Goal: Transaction & Acquisition: Book appointment/travel/reservation

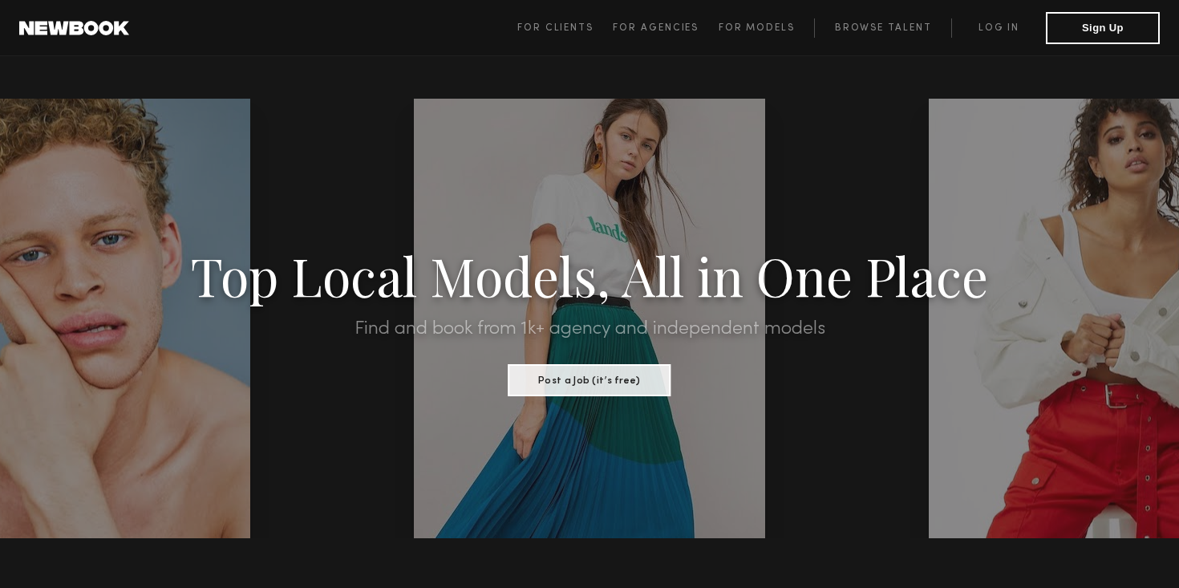
click at [743, 14] on span "For Clients For Agencies For Models Browse Talent Log in Sign Up" at bounding box center [838, 28] width 642 height 32
click at [896, 25] on link "Browse Talent" at bounding box center [882, 27] width 137 height 19
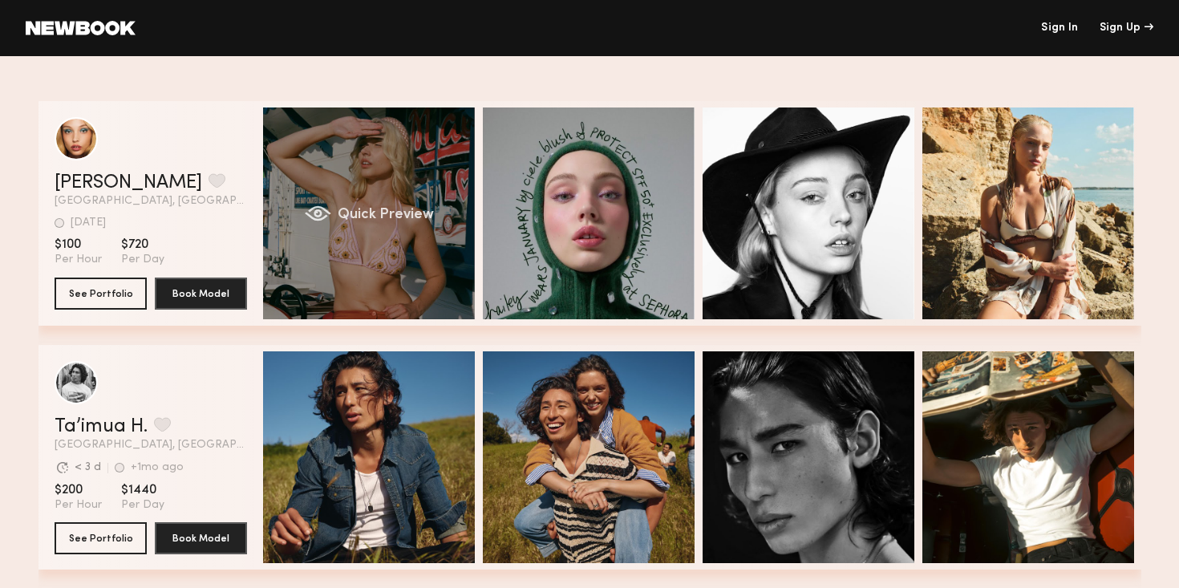
click at [419, 185] on div "Quick Preview" at bounding box center [369, 213] width 212 height 212
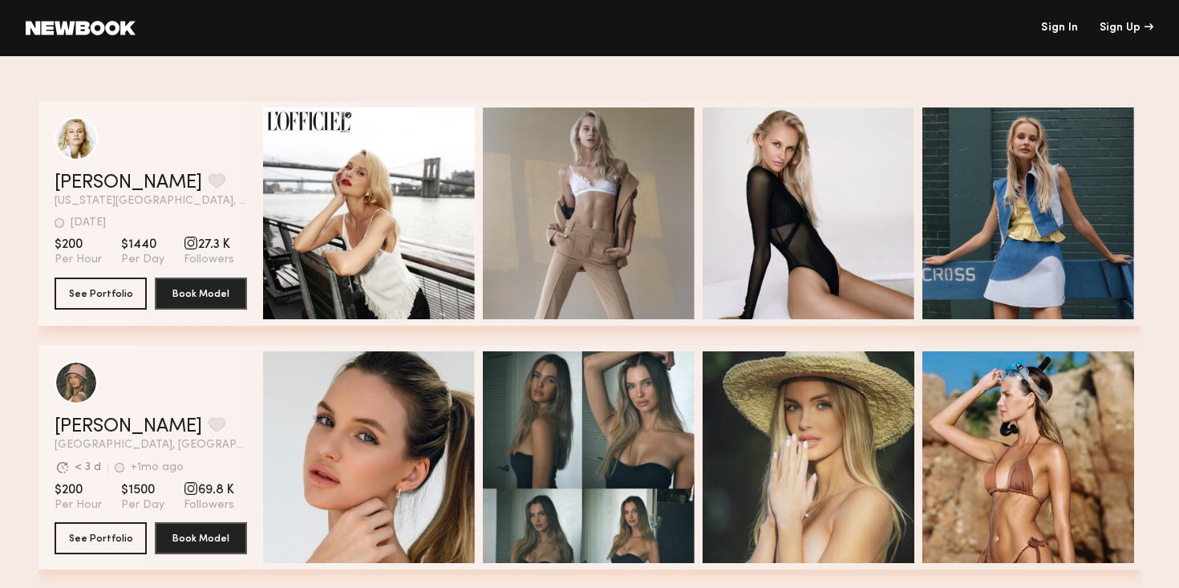
click at [205, 244] on span "27.3 K" at bounding box center [209, 245] width 51 height 16
click at [188, 243] on div "grid" at bounding box center [191, 243] width 14 height 14
click at [148, 169] on header "[PERSON_NAME] Favorite [US_STATE][GEOGRAPHIC_DATA], [GEOGRAPHIC_DATA] [DATE] La…" at bounding box center [151, 162] width 192 height 90
click at [148, 176] on link "[PERSON_NAME]" at bounding box center [129, 182] width 148 height 19
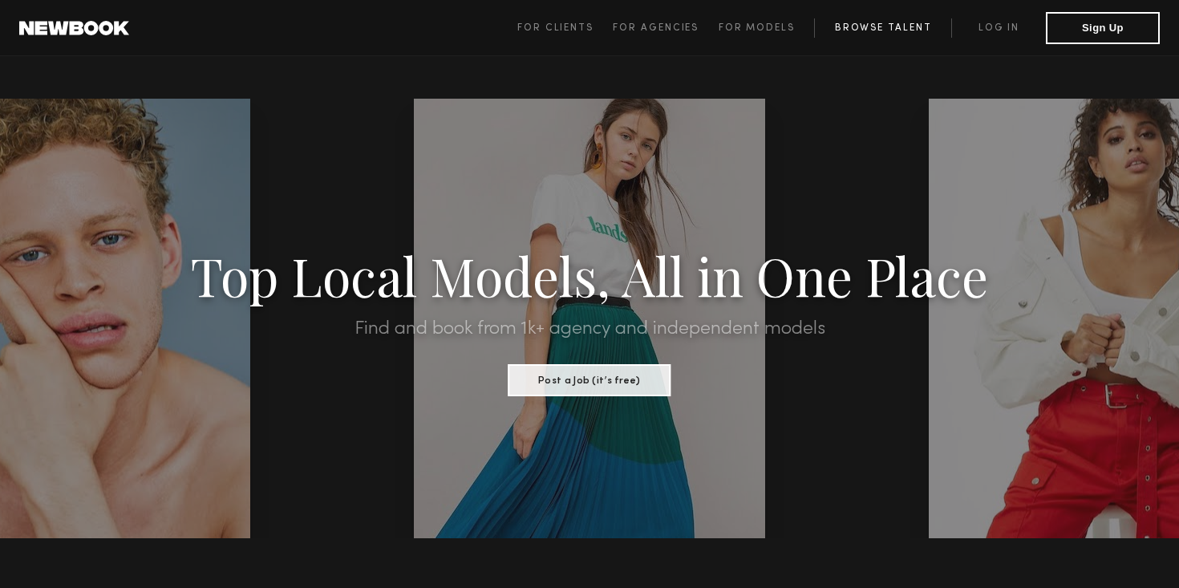
click at [880, 22] on link "Browse Talent" at bounding box center [882, 27] width 137 height 19
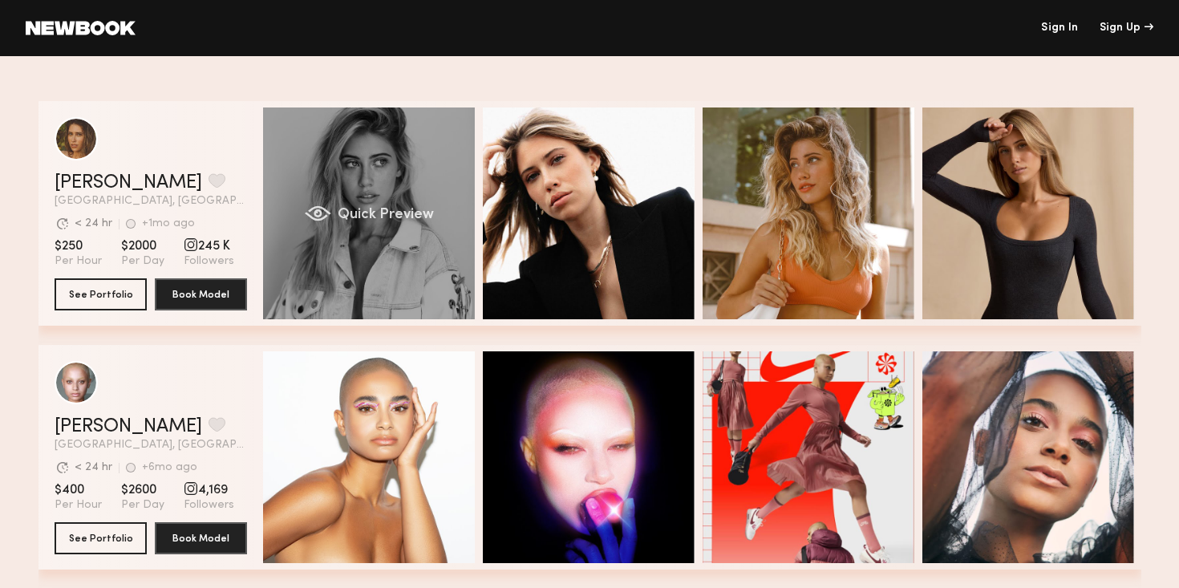
click at [390, 209] on span "Quick Preview" at bounding box center [385, 215] width 96 height 14
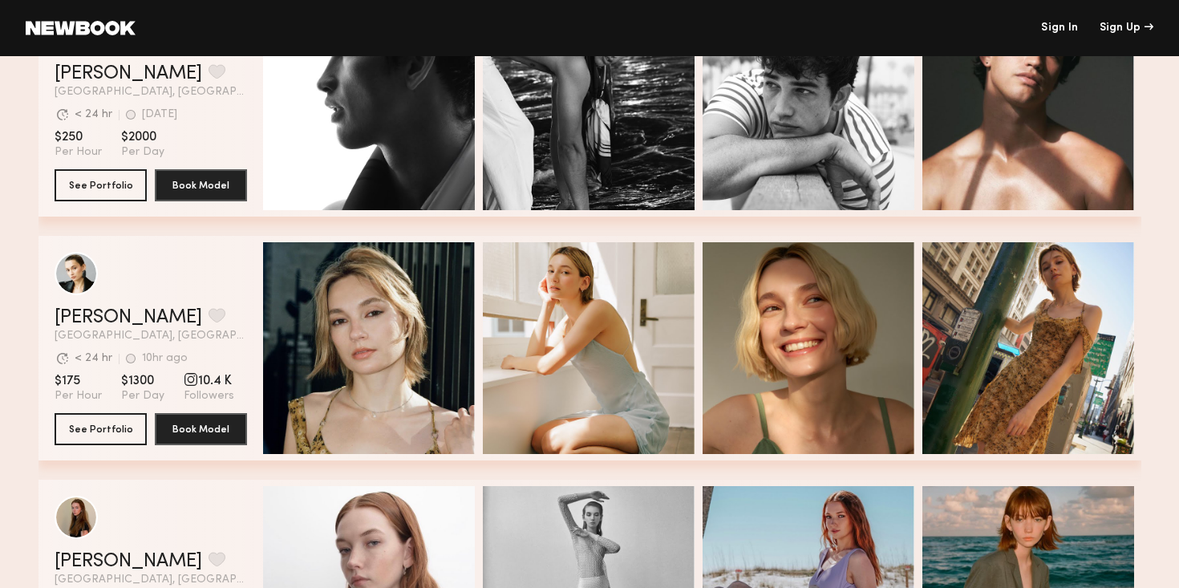
scroll to position [601, 0]
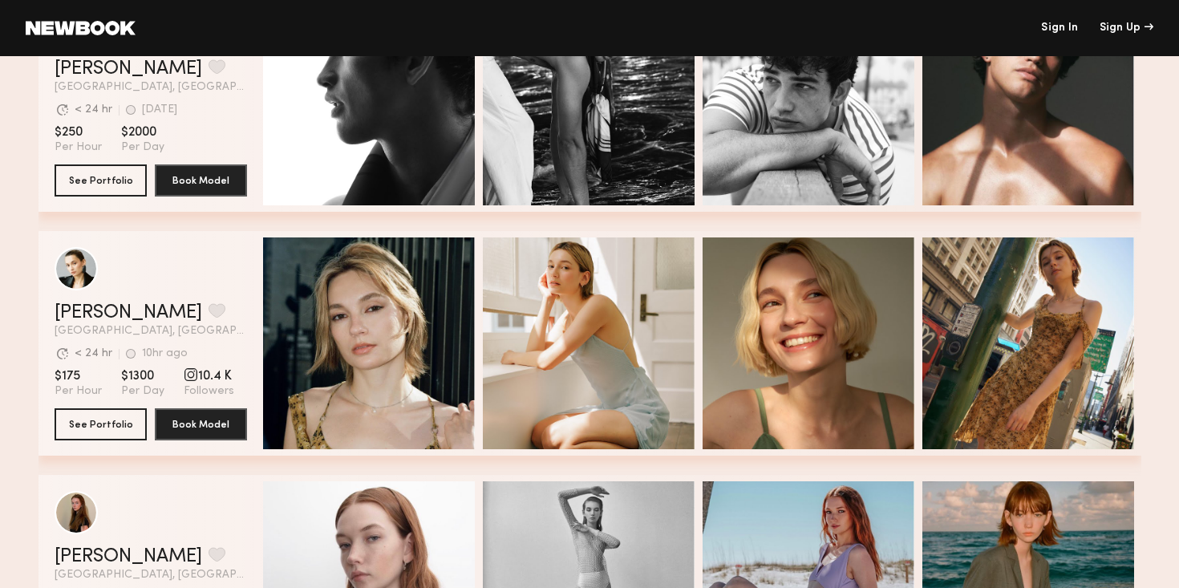
click at [66, 30] on link at bounding box center [81, 28] width 110 height 14
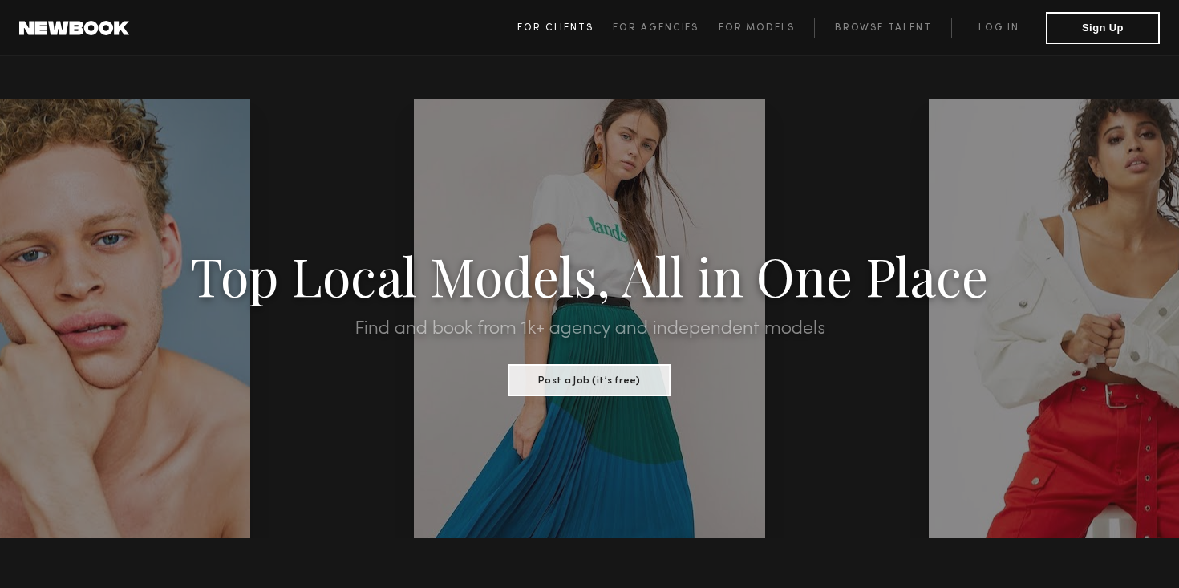
click at [549, 27] on span "For Clients" at bounding box center [555, 28] width 76 height 10
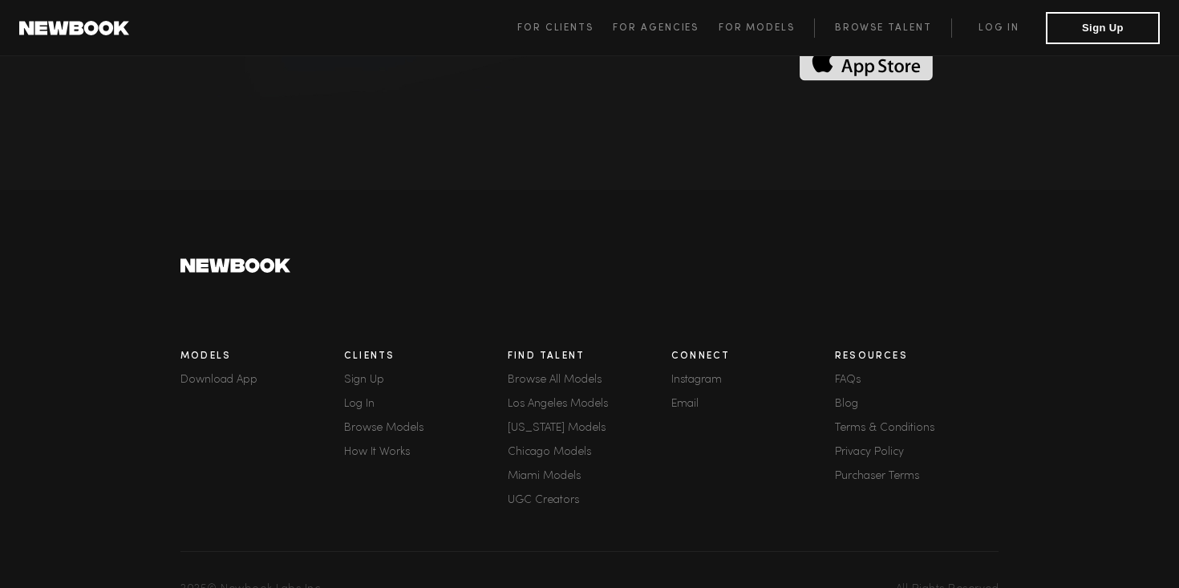
scroll to position [4441, 0]
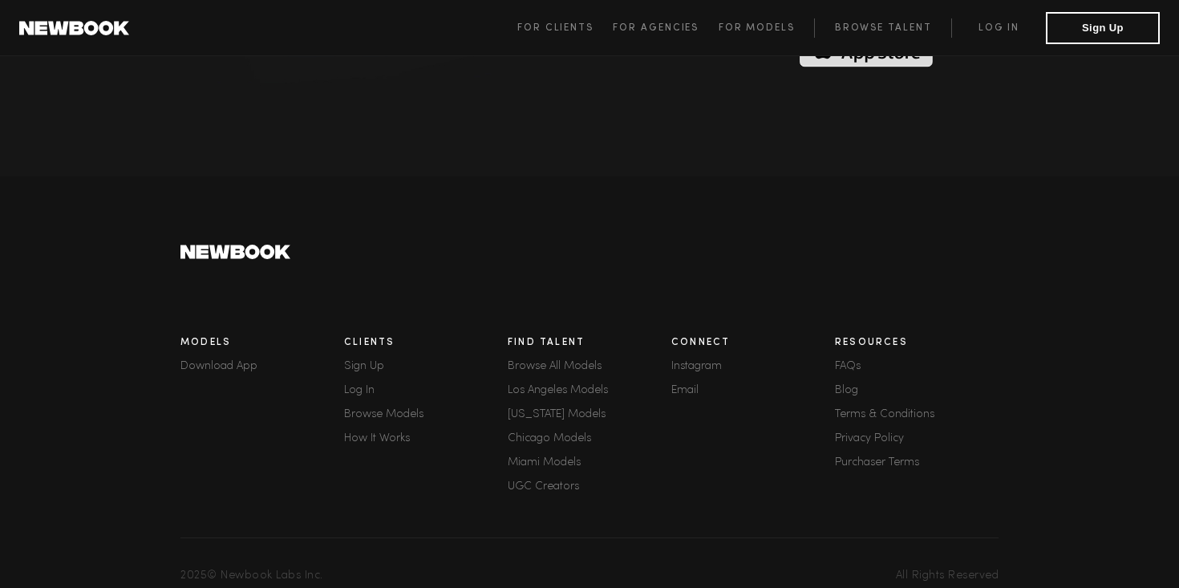
click at [703, 361] on link "Instagram" at bounding box center [753, 366] width 164 height 11
click at [865, 457] on link "Purchaser Terms" at bounding box center [917, 462] width 164 height 11
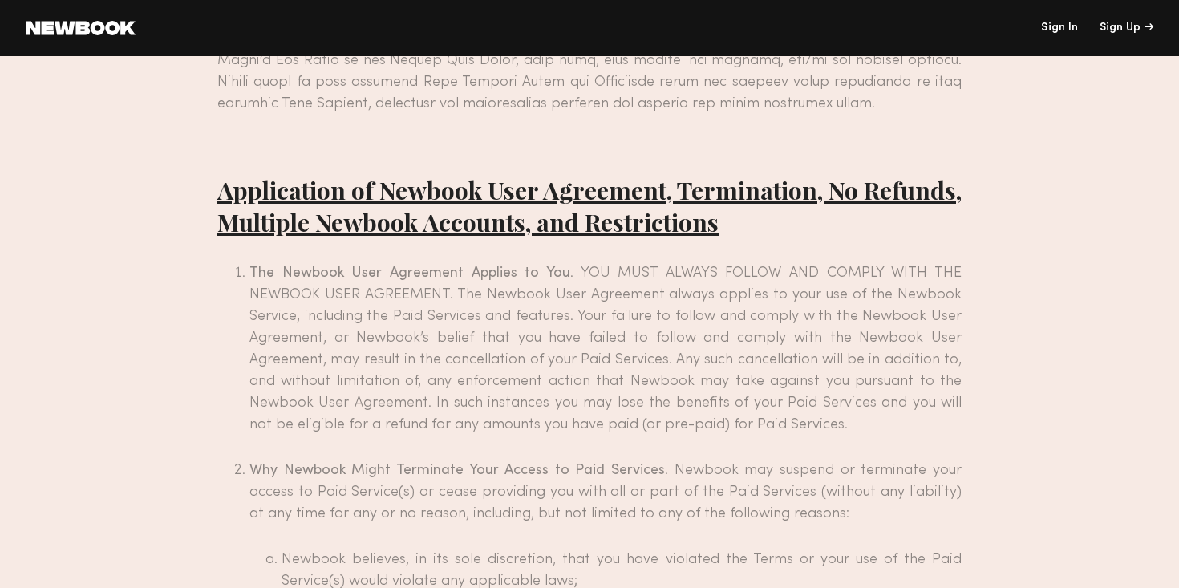
scroll to position [2039, 0]
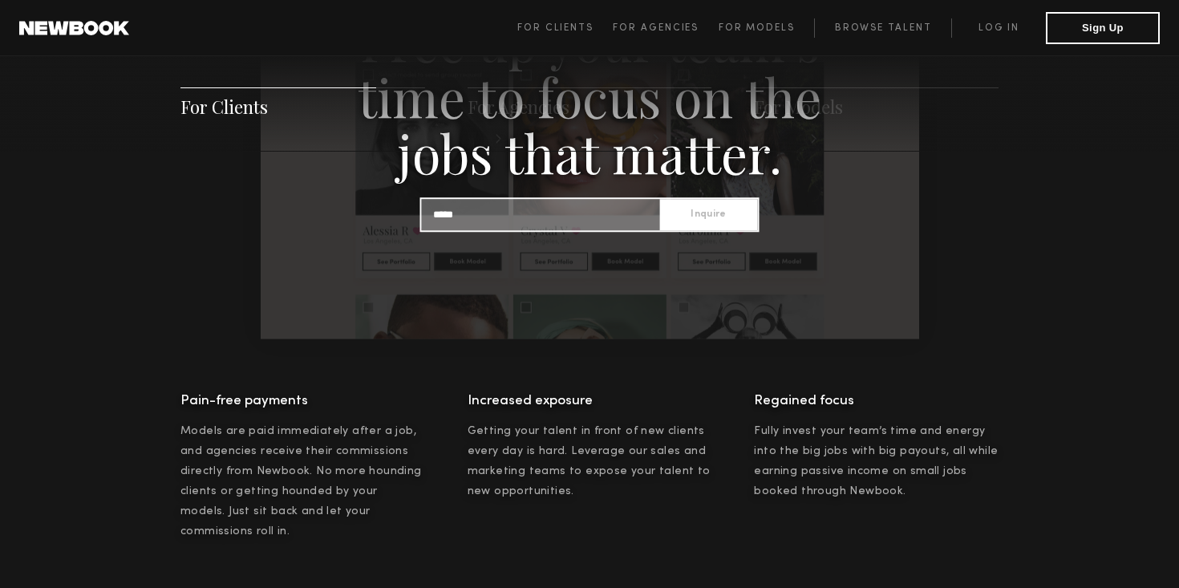
scroll to position [1849, 0]
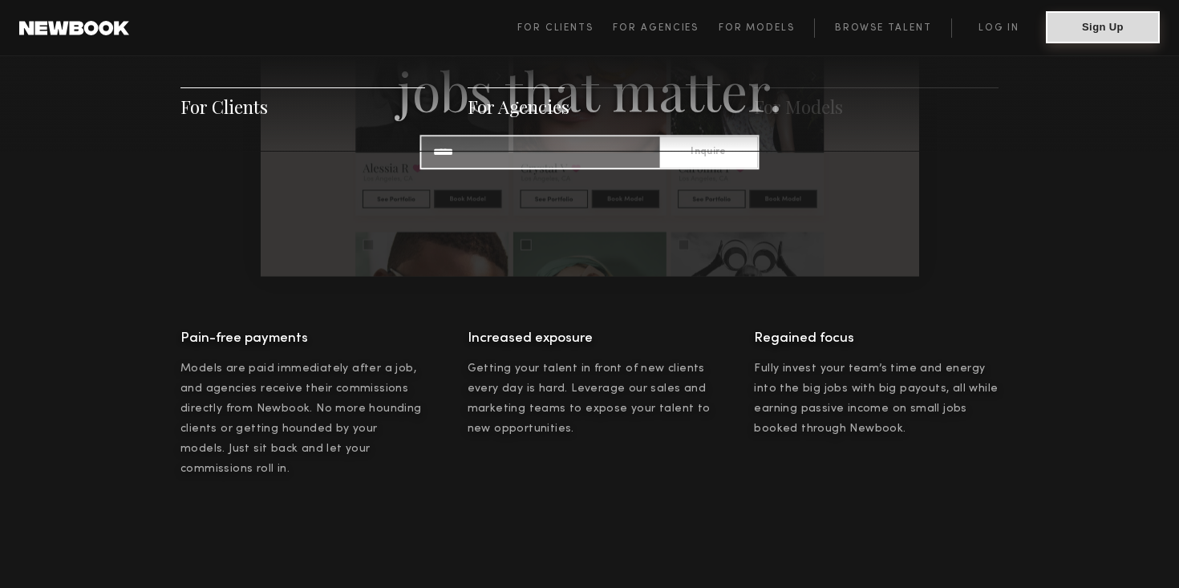
click at [1075, 26] on button "Sign Up" at bounding box center [1103, 27] width 114 height 32
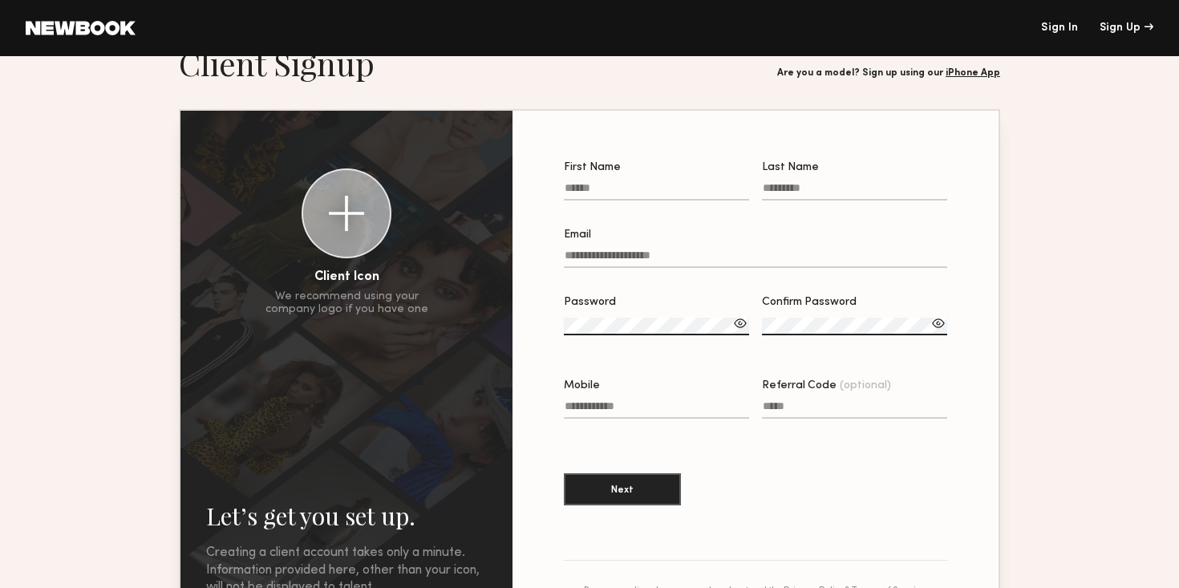
scroll to position [41, 0]
click at [591, 192] on input "First Name" at bounding box center [656, 192] width 185 height 18
type input "*******"
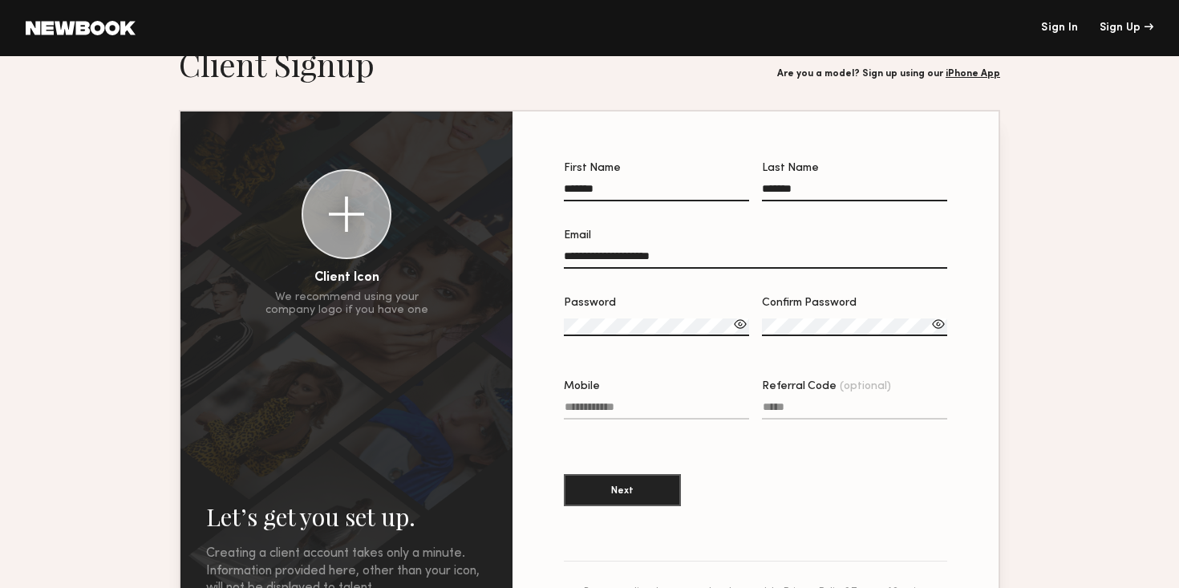
type input "**********"
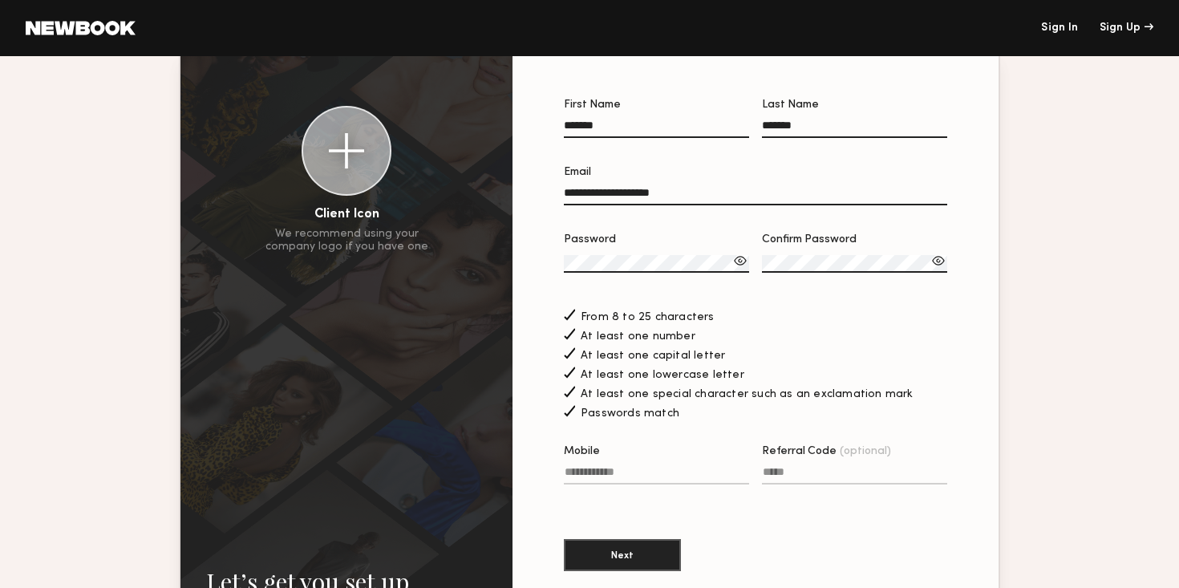
scroll to position [112, 0]
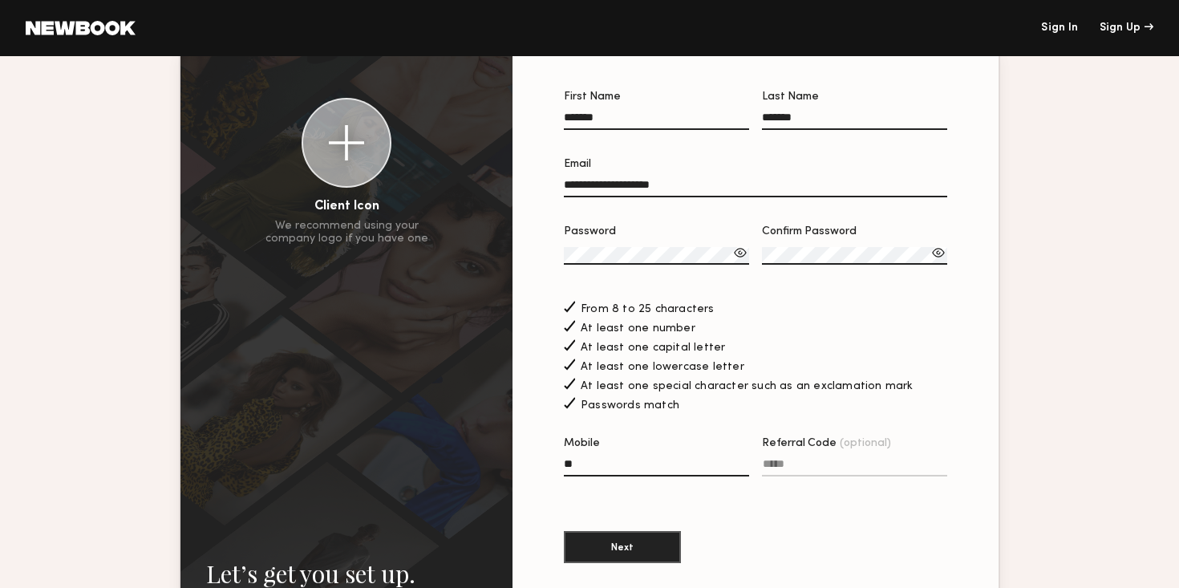
type input "*"
click at [614, 541] on button "Next" at bounding box center [622, 546] width 117 height 32
click at [604, 469] on input "Mobile Invalid phone format" at bounding box center [656, 467] width 185 height 18
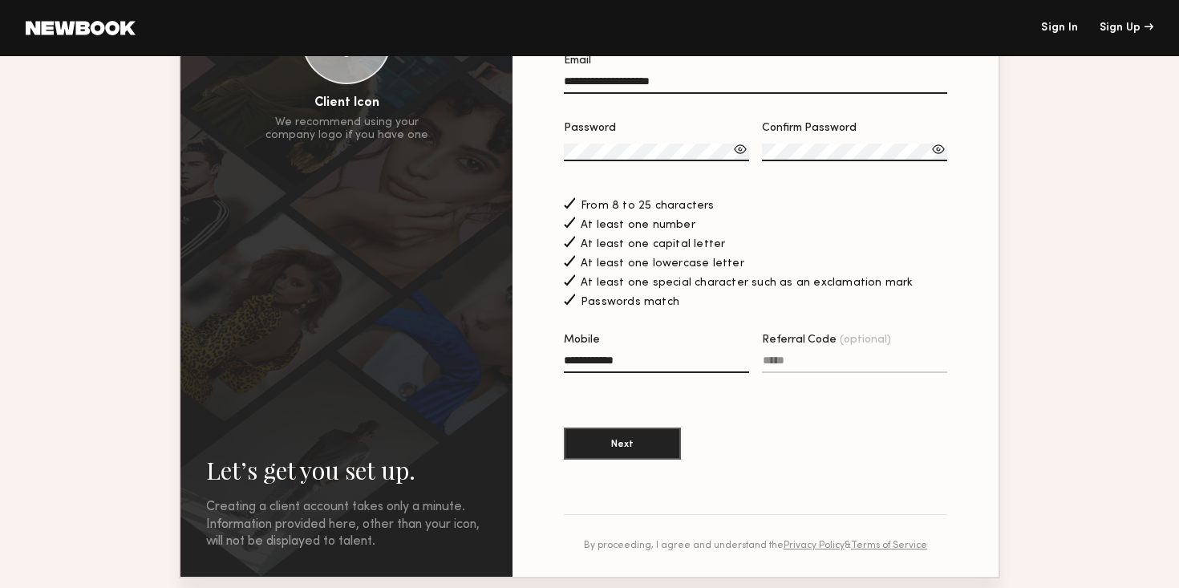
scroll to position [219, 0]
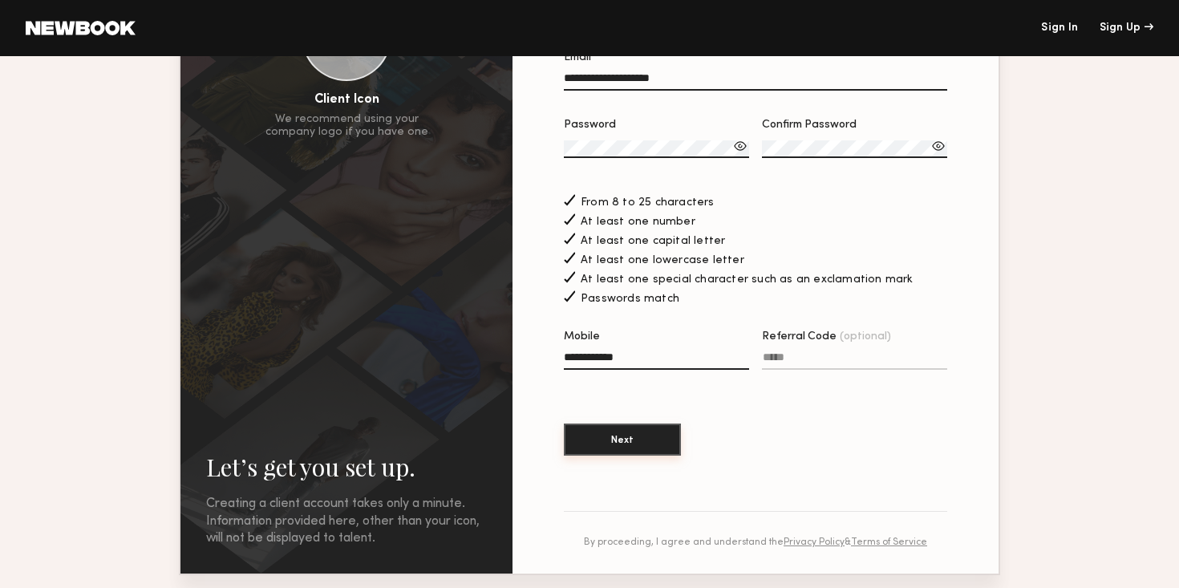
type input "**********"
click at [618, 446] on button "Next" at bounding box center [622, 439] width 117 height 32
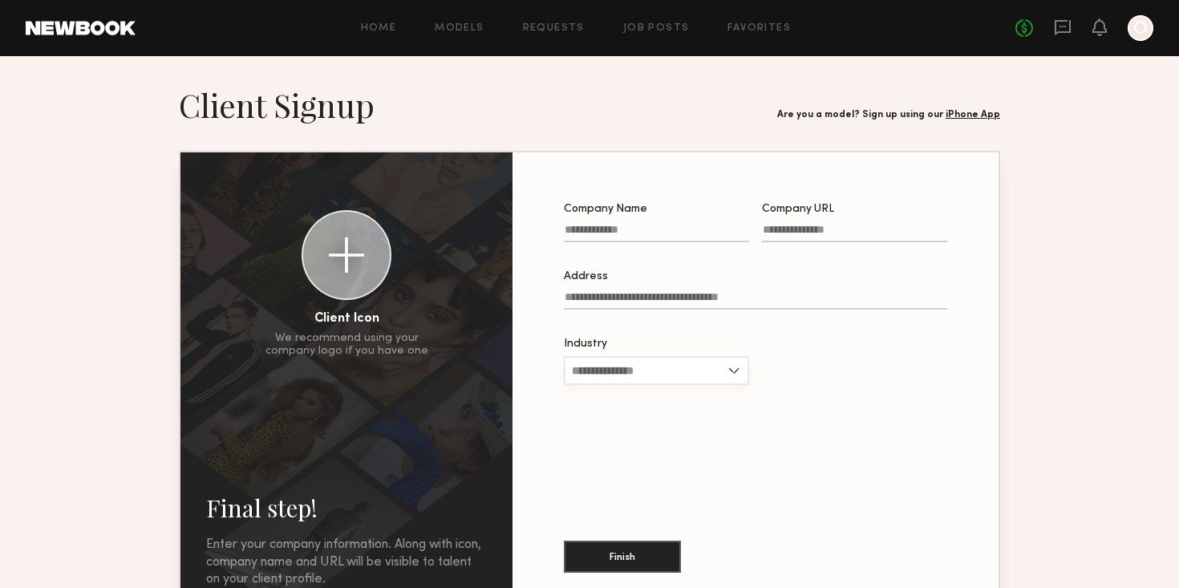
click at [675, 369] on input "Industry" at bounding box center [656, 370] width 185 height 29
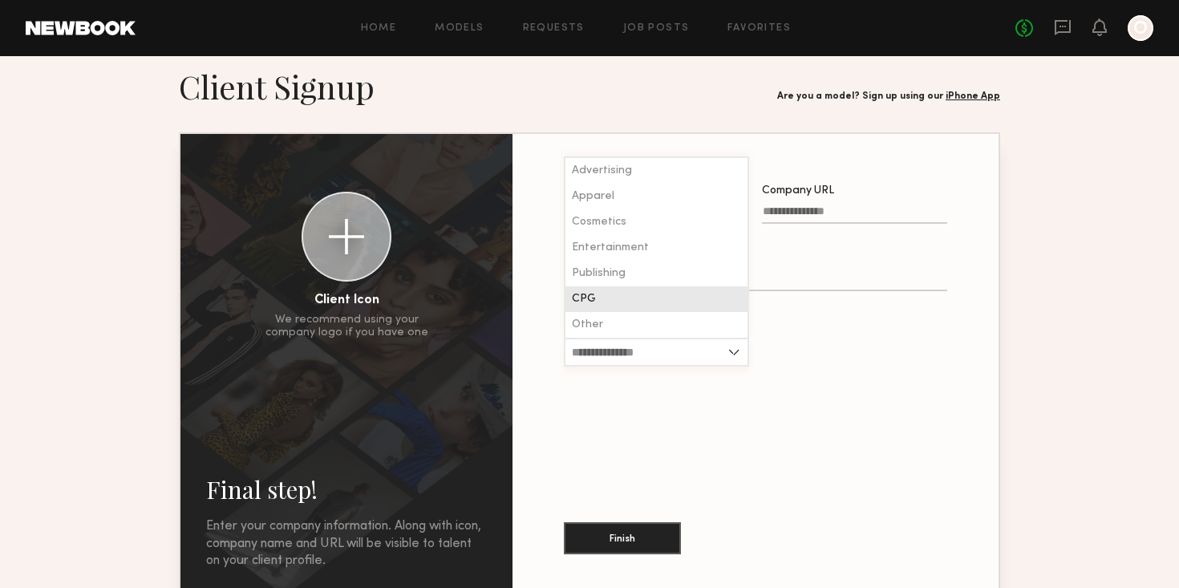
scroll to position [18, 0]
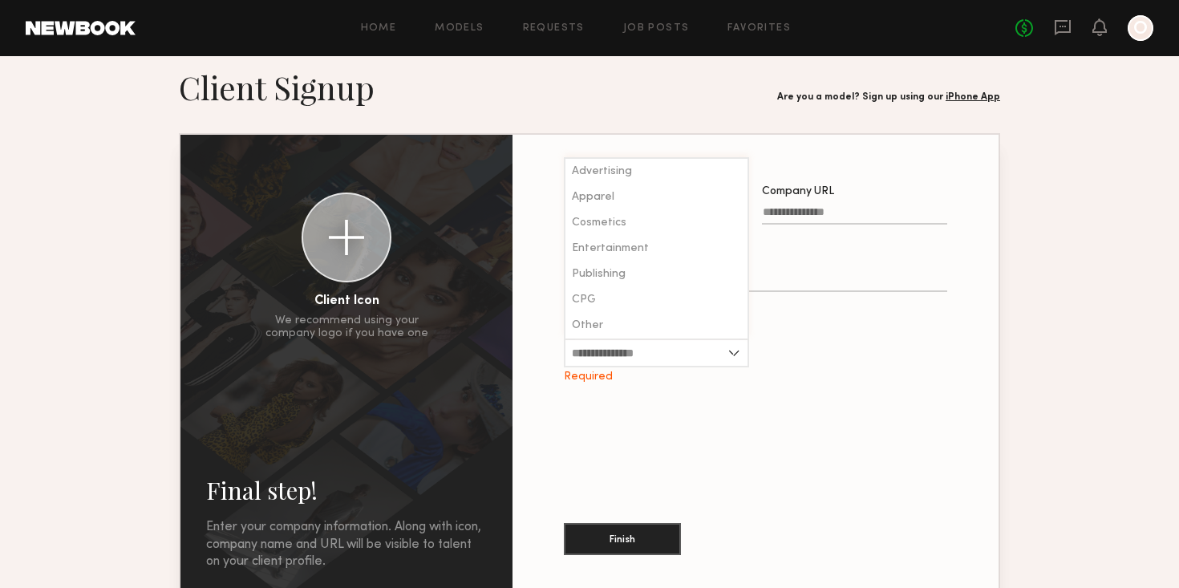
click at [795, 365] on div at bounding box center [854, 352] width 185 height 63
click at [652, 215] on input "Company Name" at bounding box center [656, 215] width 185 height 18
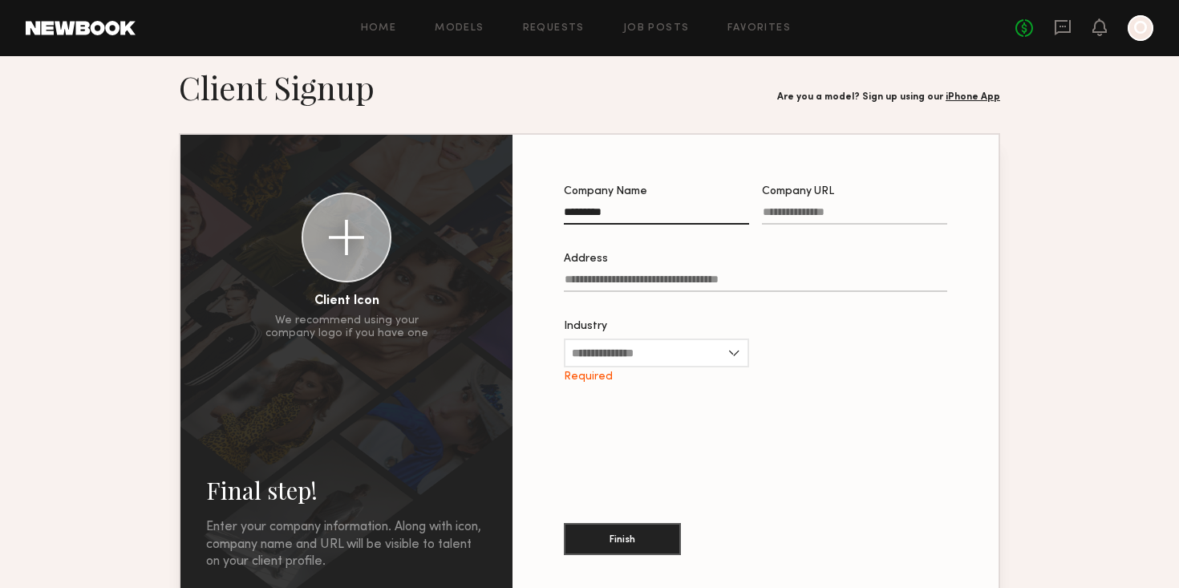
type input "*********"
type input "**********"
click at [673, 351] on input "Industry" at bounding box center [656, 352] width 185 height 29
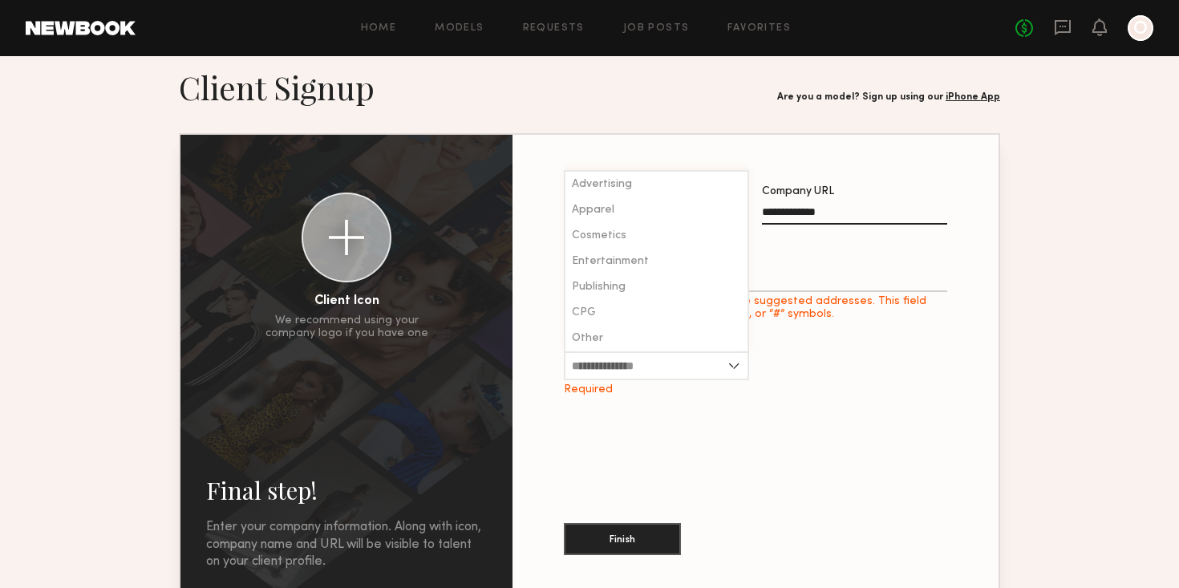
click at [787, 353] on div at bounding box center [854, 365] width 185 height 63
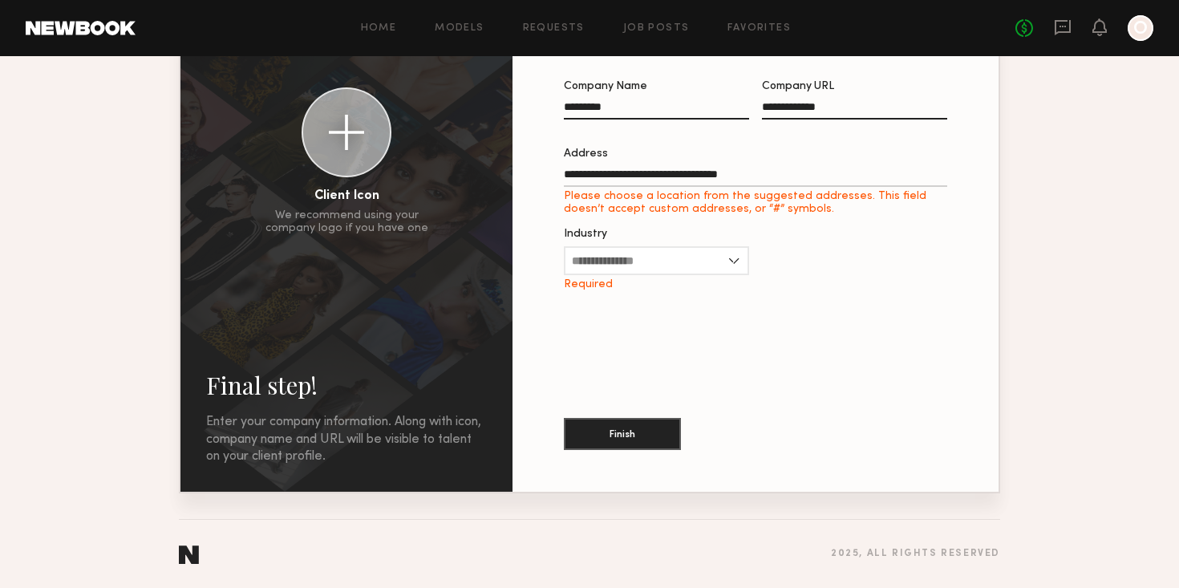
scroll to position [0, 0]
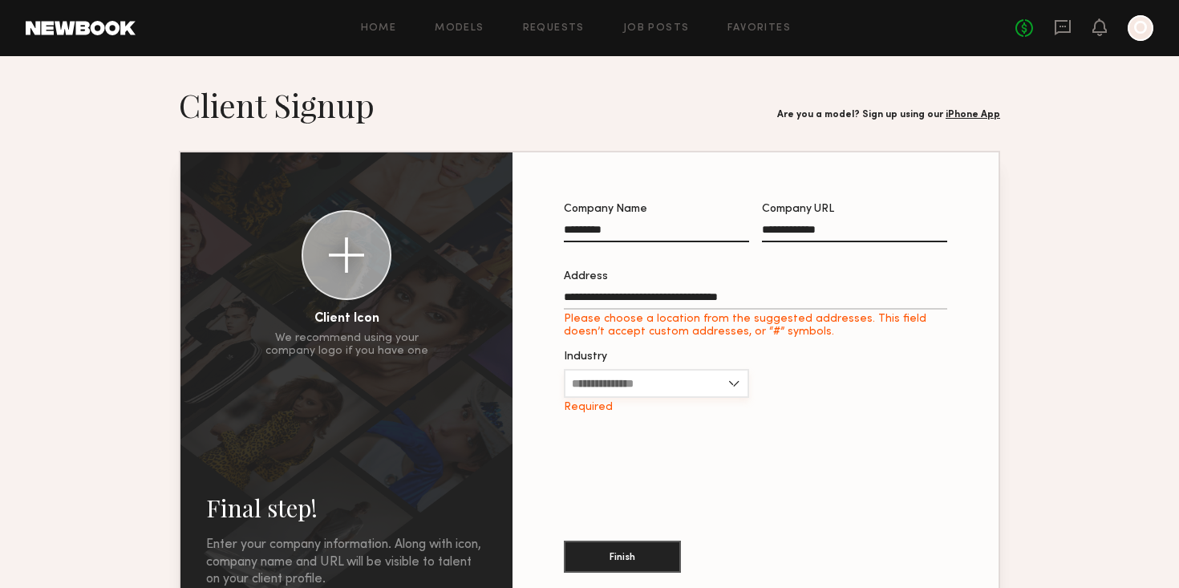
click at [715, 385] on input "Industry" at bounding box center [656, 383] width 185 height 29
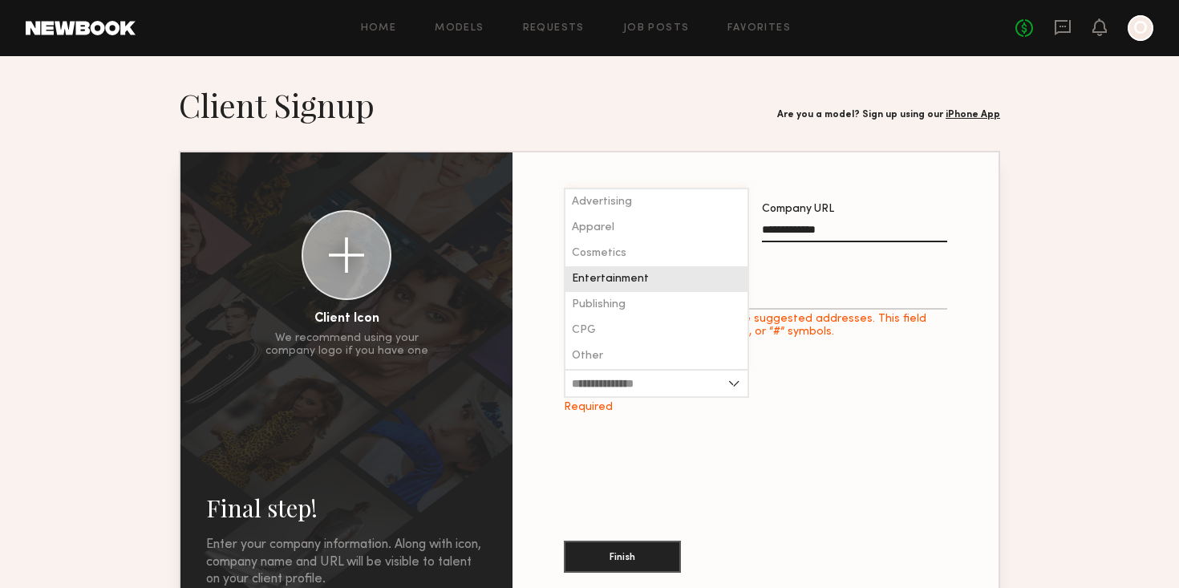
click at [659, 280] on div "Entertainment" at bounding box center [656, 279] width 182 height 26
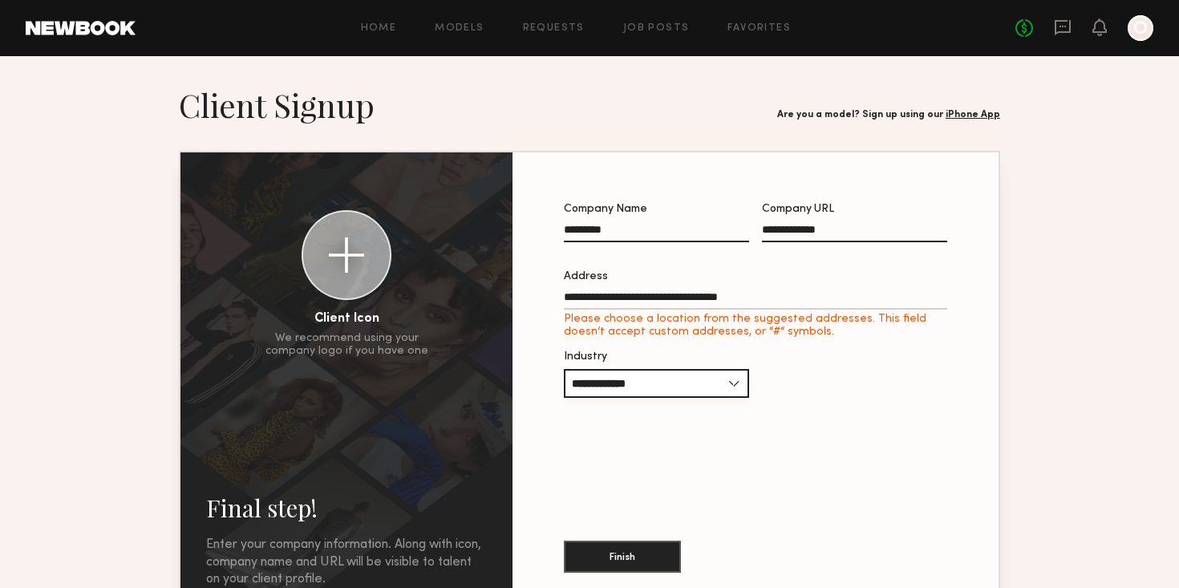
click at [710, 391] on input "**********" at bounding box center [656, 383] width 185 height 29
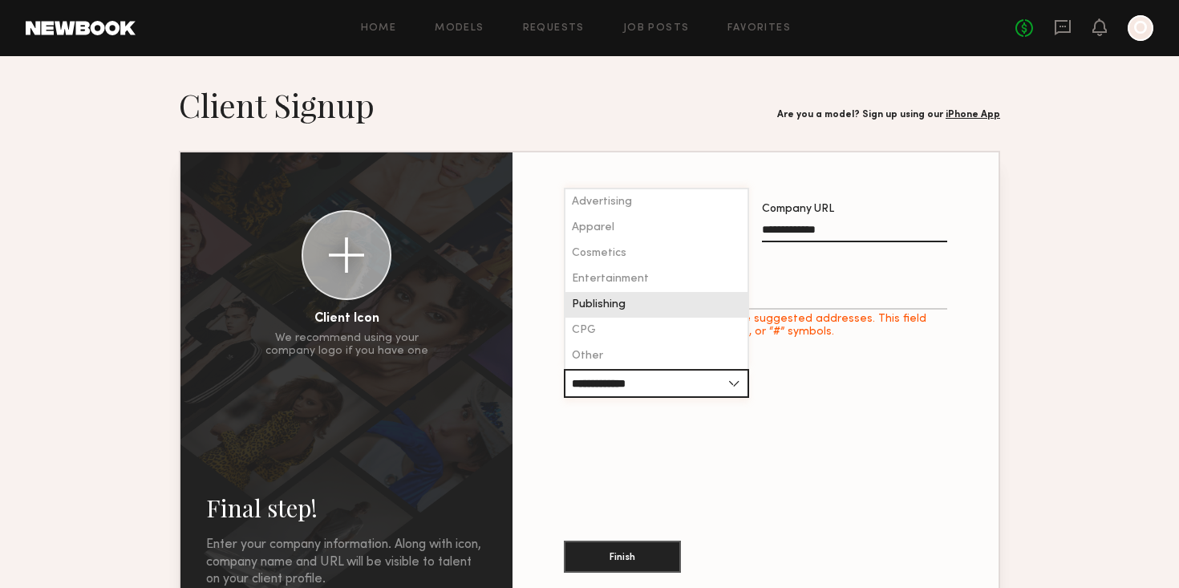
scroll to position [46, 0]
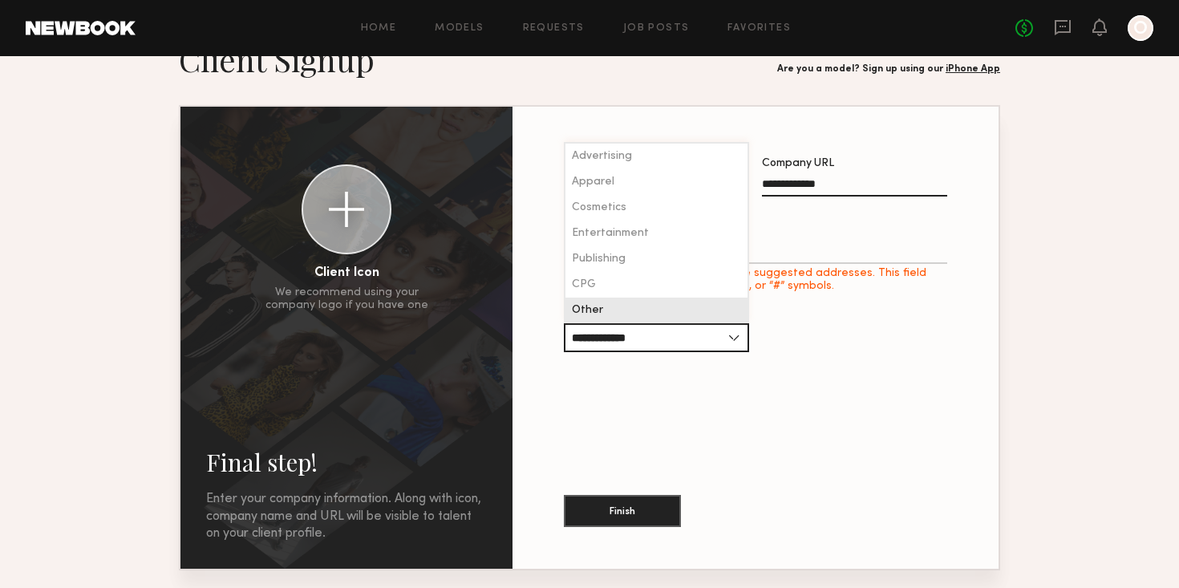
click at [668, 312] on div "Other" at bounding box center [656, 311] width 182 height 26
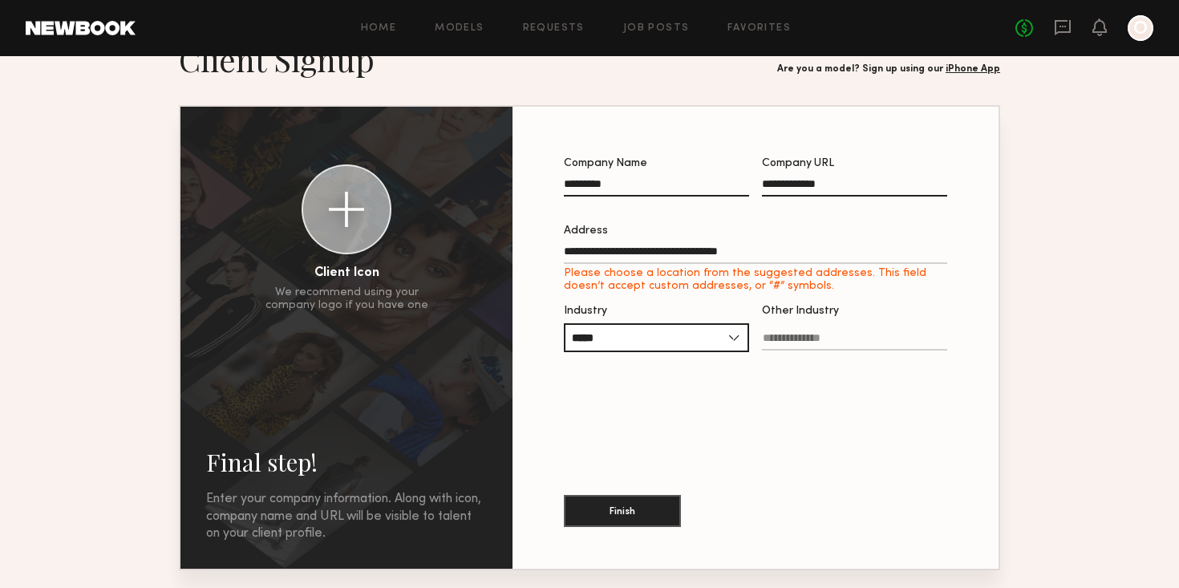
click at [783, 337] on input "Other Industry" at bounding box center [854, 341] width 185 height 18
click at [720, 337] on input "*****" at bounding box center [656, 337] width 185 height 29
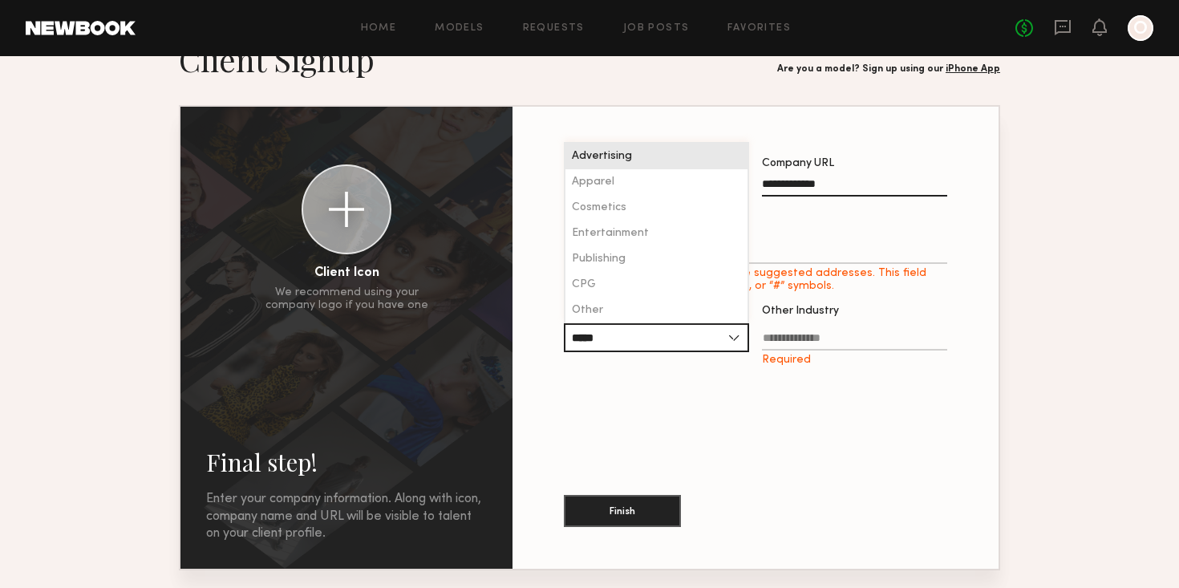
click at [667, 161] on div "Advertising" at bounding box center [656, 157] width 182 height 26
type input "**********"
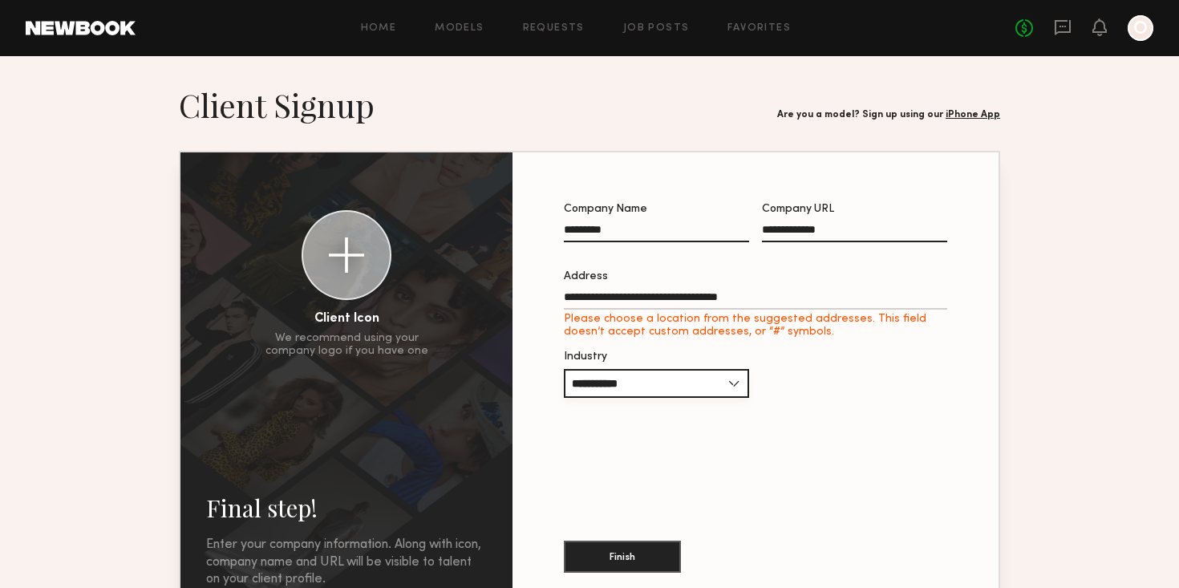
scroll to position [0, 0]
click at [728, 298] on input "**********" at bounding box center [755, 300] width 383 height 18
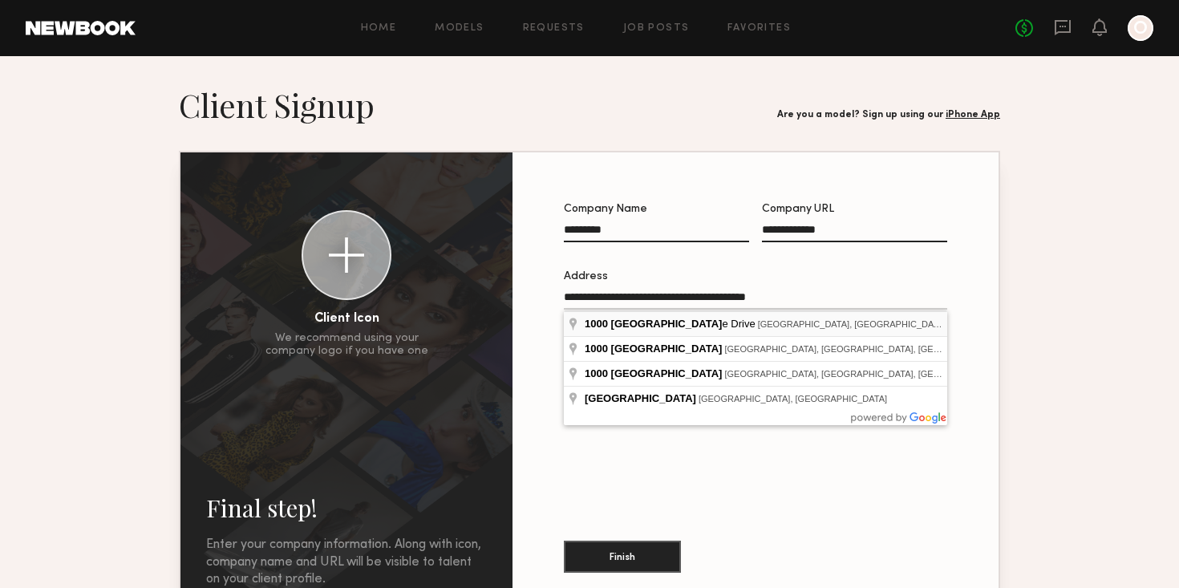
type input "**********"
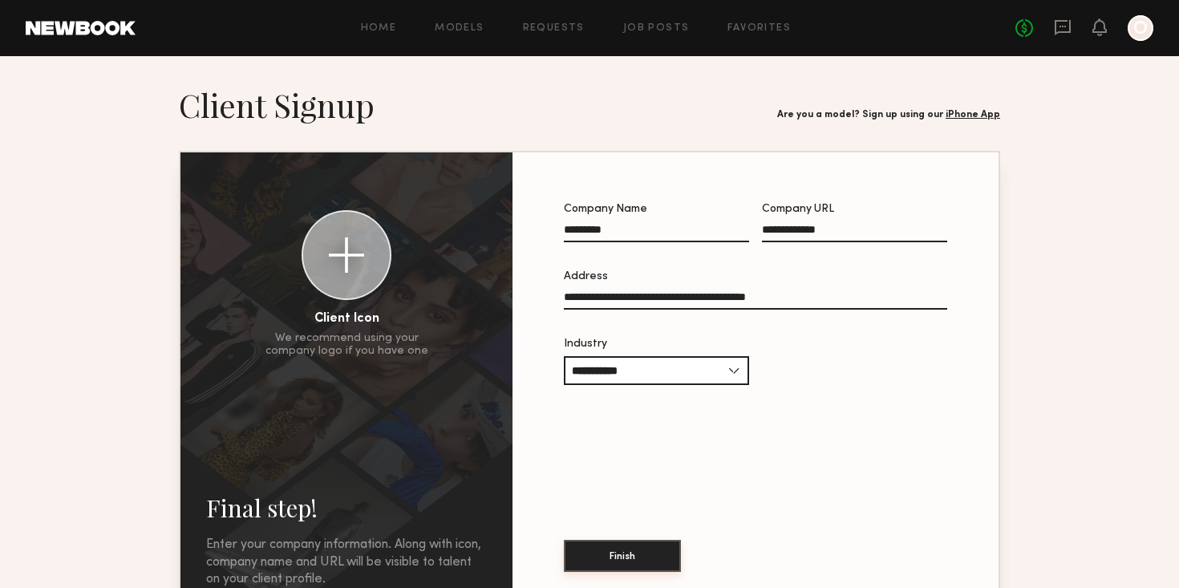
click at [638, 552] on button "Finish" at bounding box center [622, 556] width 117 height 32
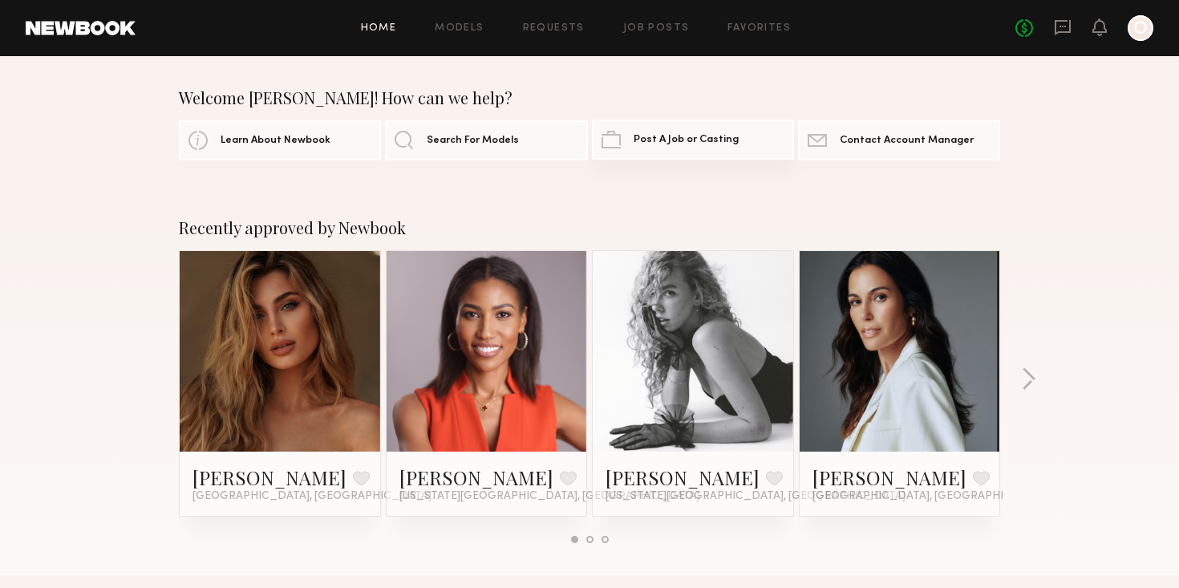
click at [651, 145] on link "Post A Job or Casting" at bounding box center [693, 139] width 202 height 40
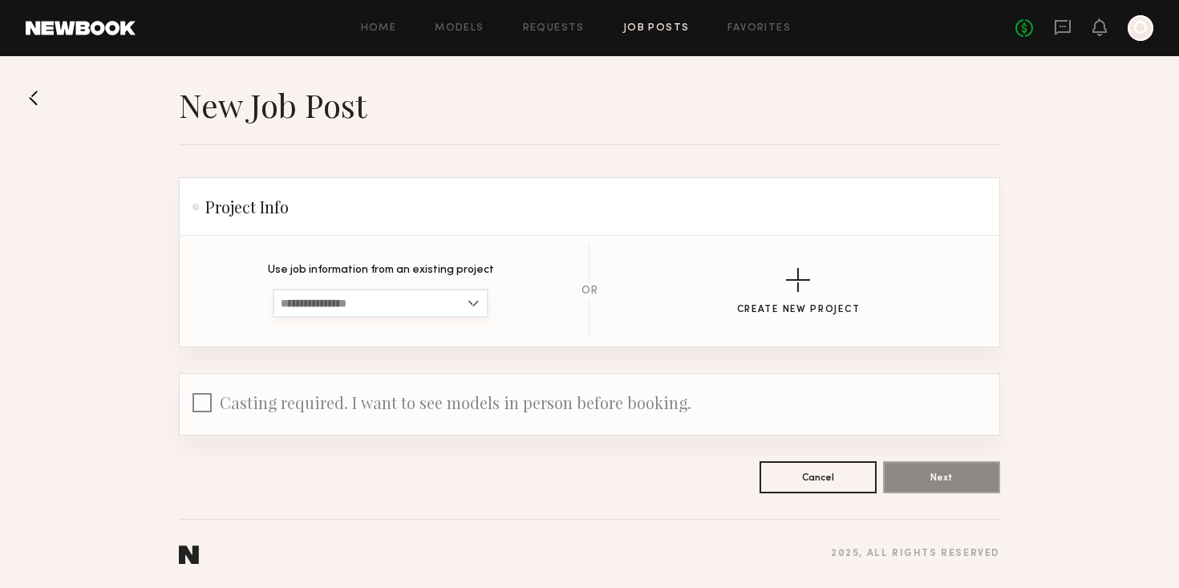
click at [478, 300] on input at bounding box center [381, 303] width 216 height 29
click at [29, 95] on button at bounding box center [39, 98] width 26 height 26
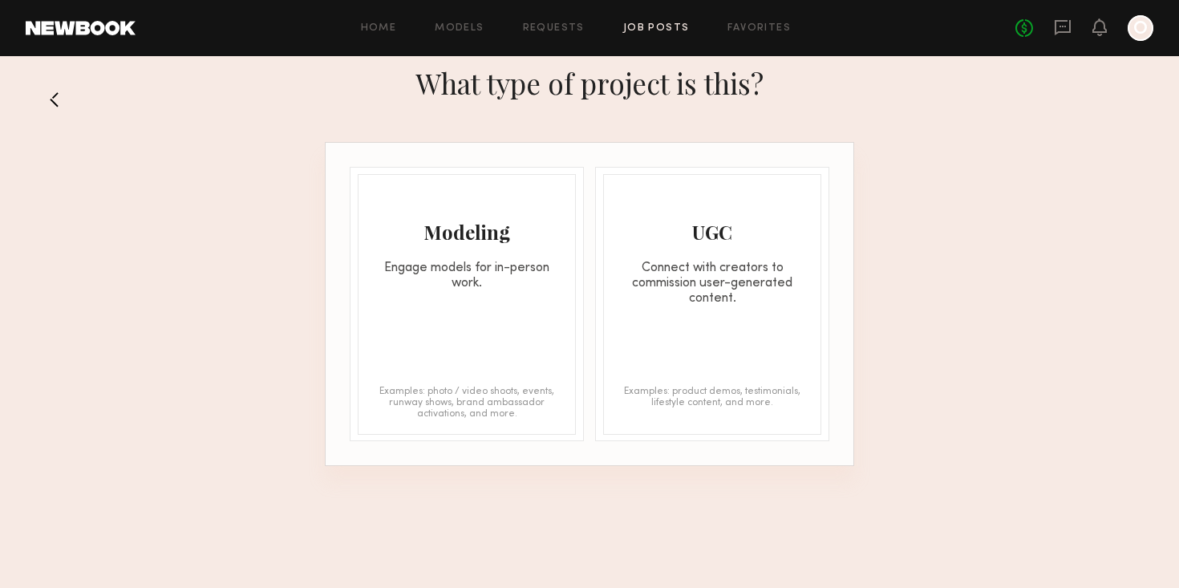
click at [50, 95] on button at bounding box center [61, 100] width 26 height 26
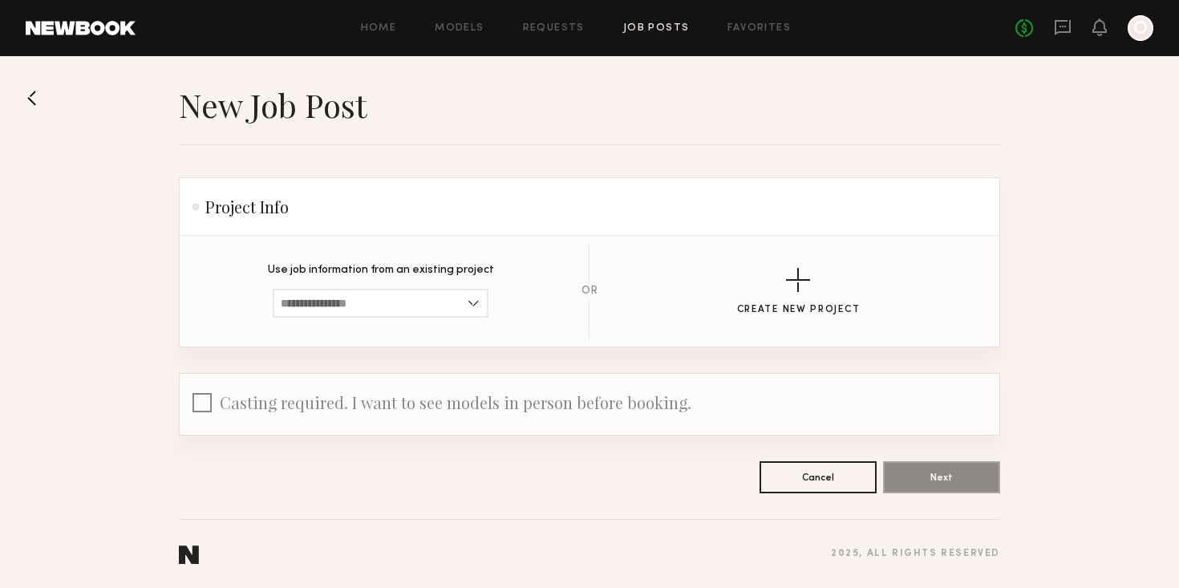
click at [34, 94] on button at bounding box center [39, 98] width 26 height 26
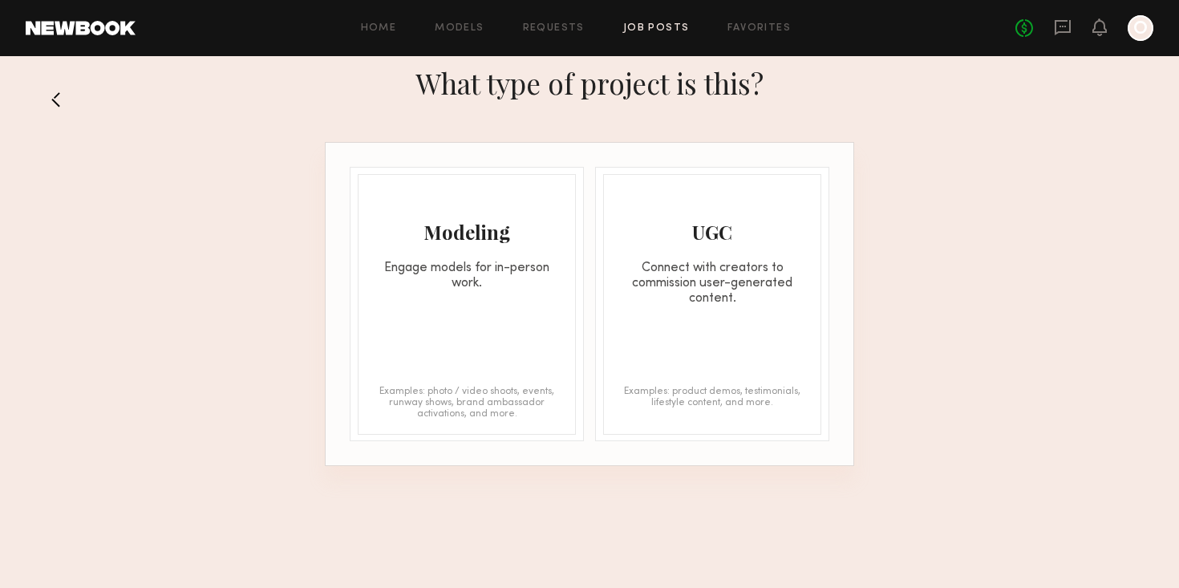
click at [456, 270] on div "Engage models for in-person work." at bounding box center [466, 276] width 217 height 30
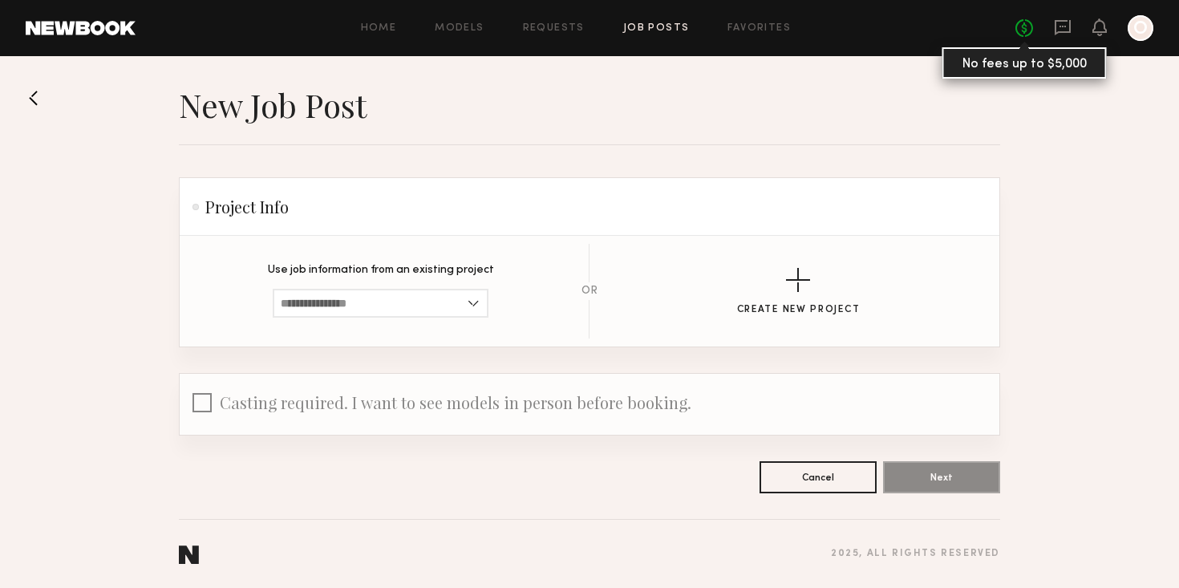
click at [1031, 32] on link "No fees up to $5,000" at bounding box center [1024, 28] width 18 height 18
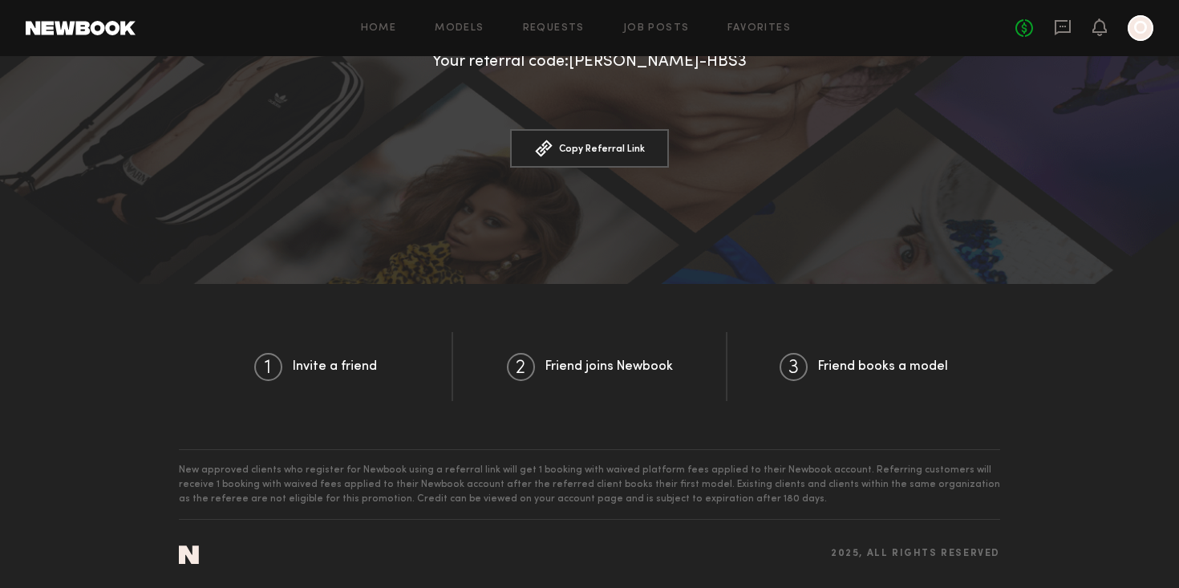
scroll to position [71, 0]
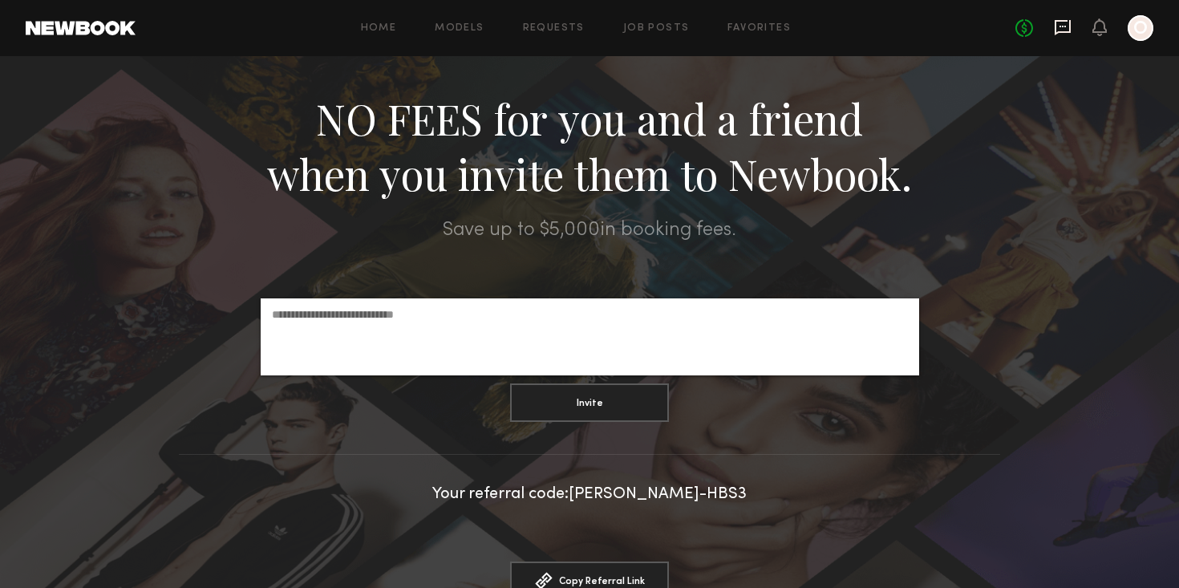
click at [1069, 26] on icon at bounding box center [1063, 27] width 16 height 15
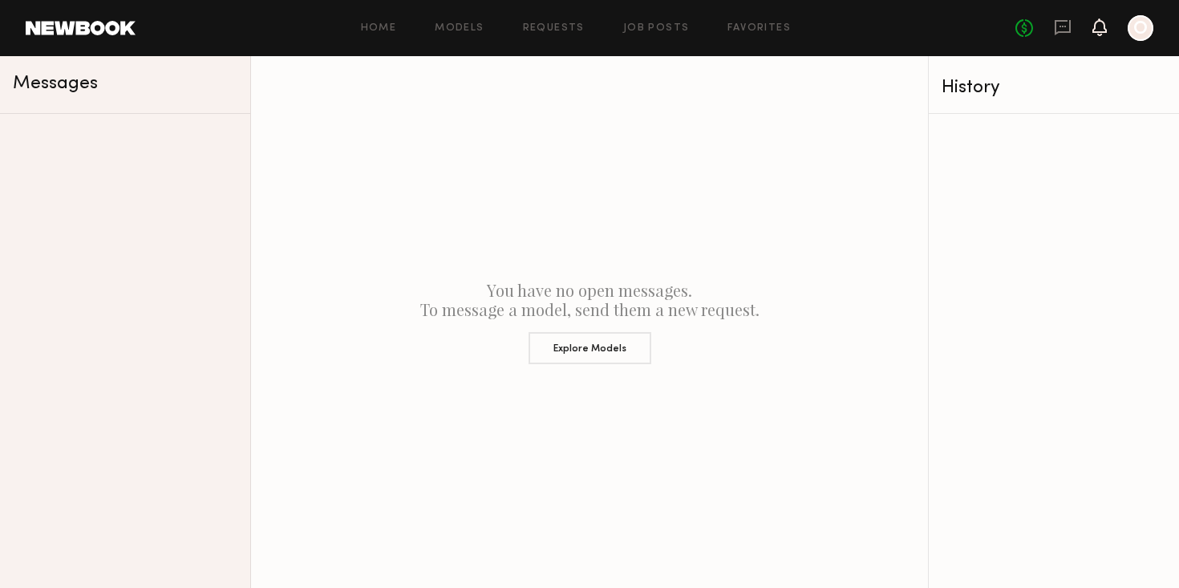
click at [1100, 25] on icon at bounding box center [1099, 26] width 13 height 11
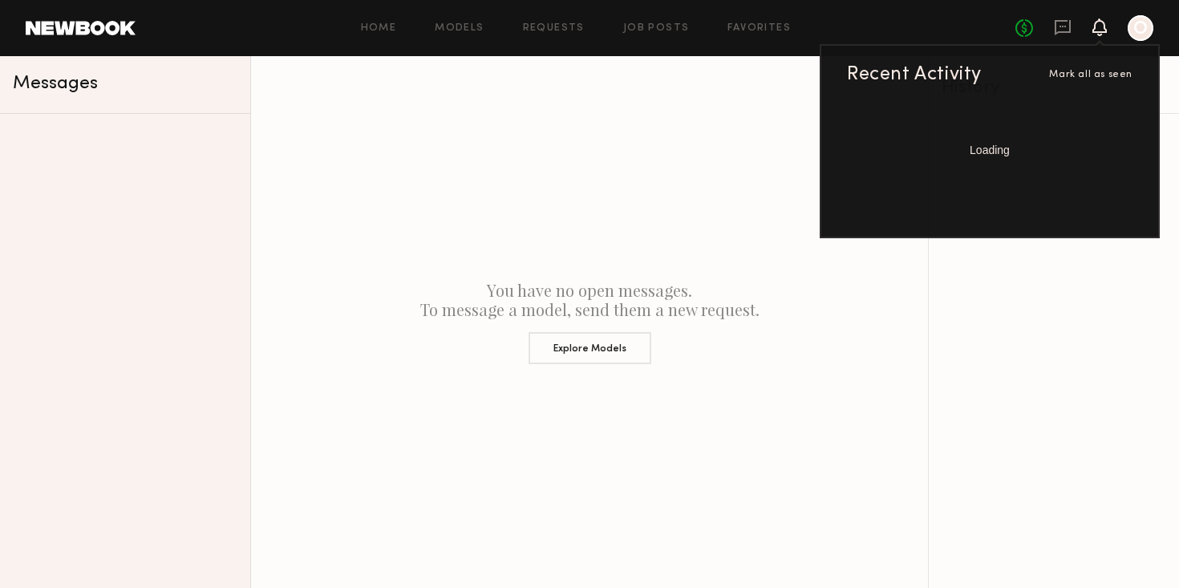
click at [1159, 18] on header "Home Models Requests Job Posts Favorites Sign Out No fees up to $5,000 Recent A…" at bounding box center [589, 28] width 1179 height 56
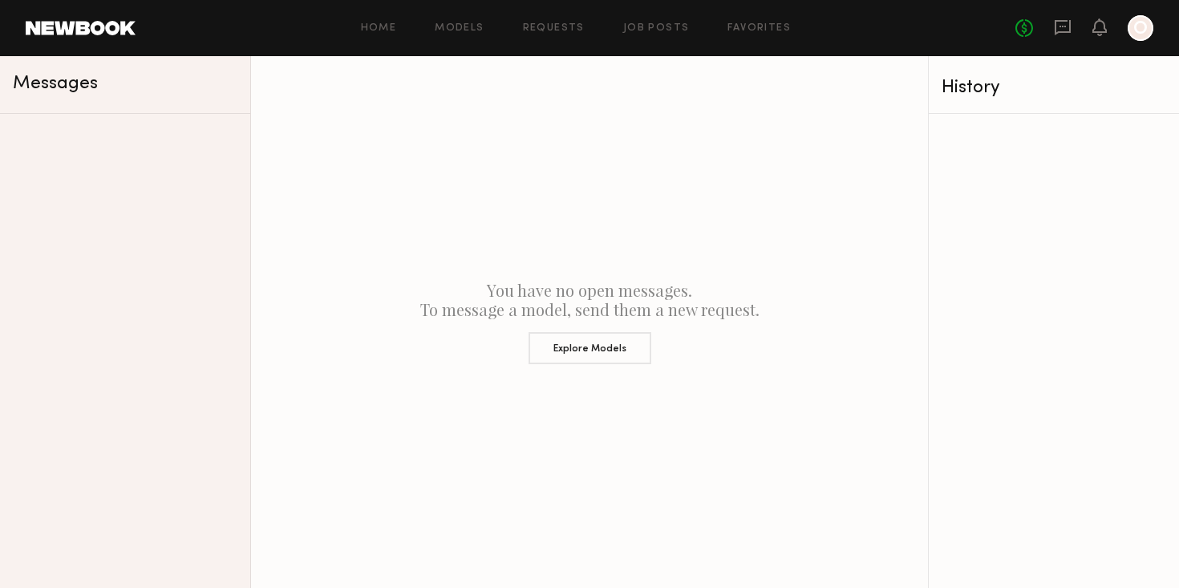
click at [1153, 24] on header "Home Models Requests Job Posts Favorites Sign Out No fees up to $5,000 O" at bounding box center [589, 28] width 1179 height 56
click at [1144, 28] on div at bounding box center [1141, 28] width 26 height 26
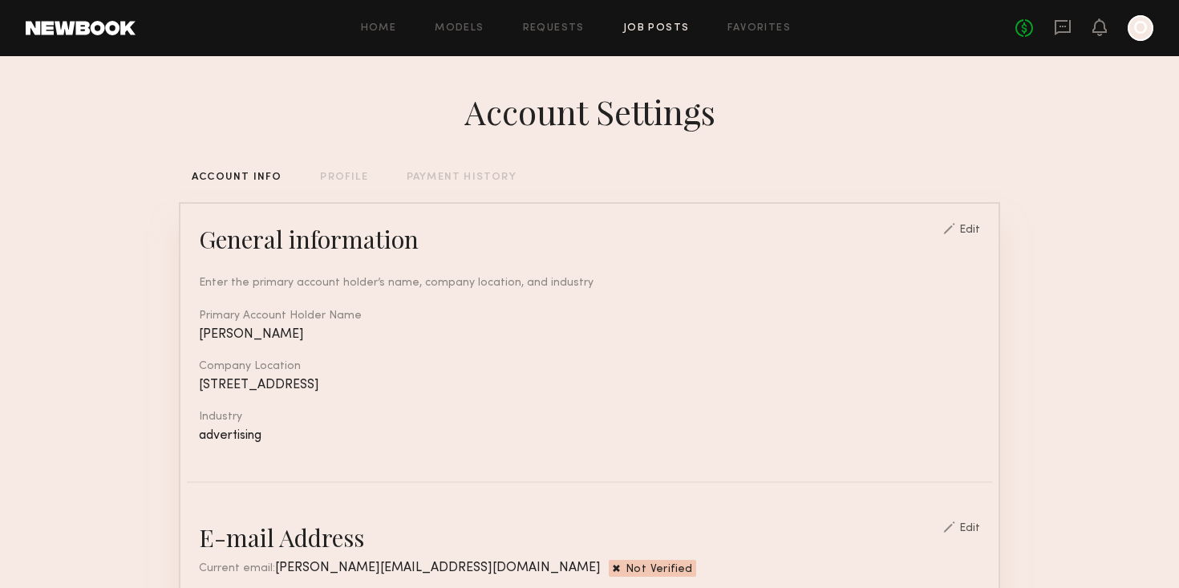
click at [645, 29] on link "Job Posts" at bounding box center [656, 28] width 67 height 10
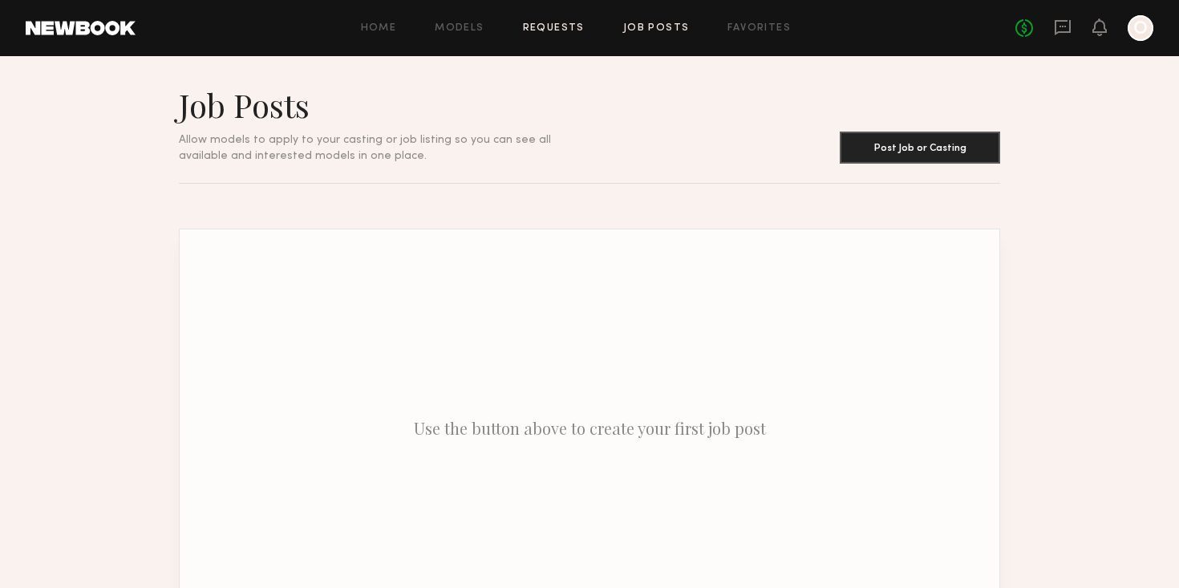
click at [533, 32] on link "Requests" at bounding box center [554, 28] width 62 height 10
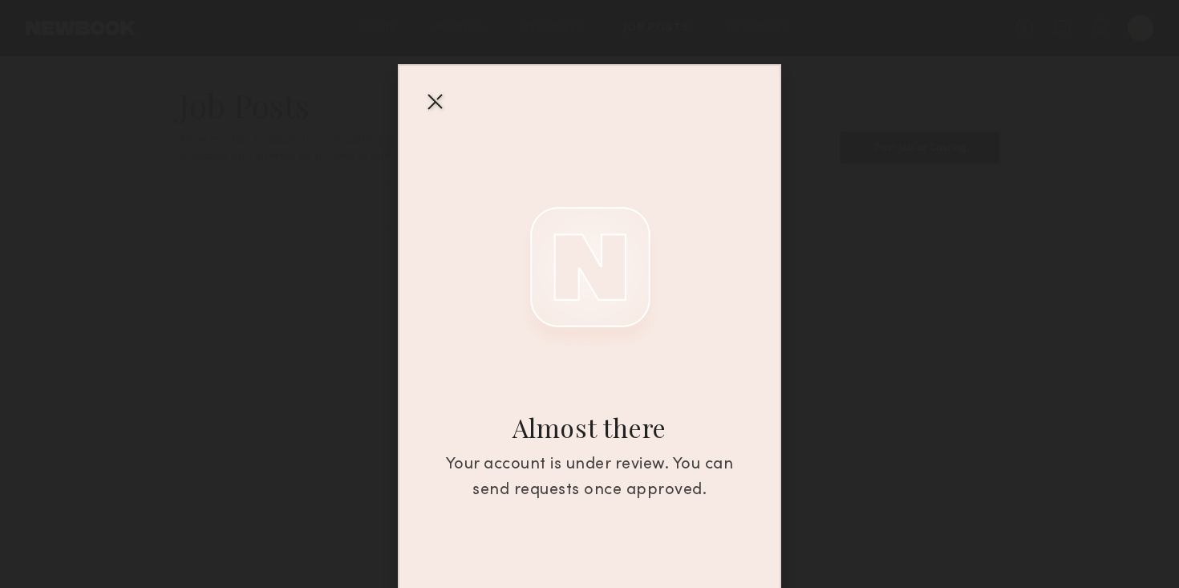
scroll to position [25, 0]
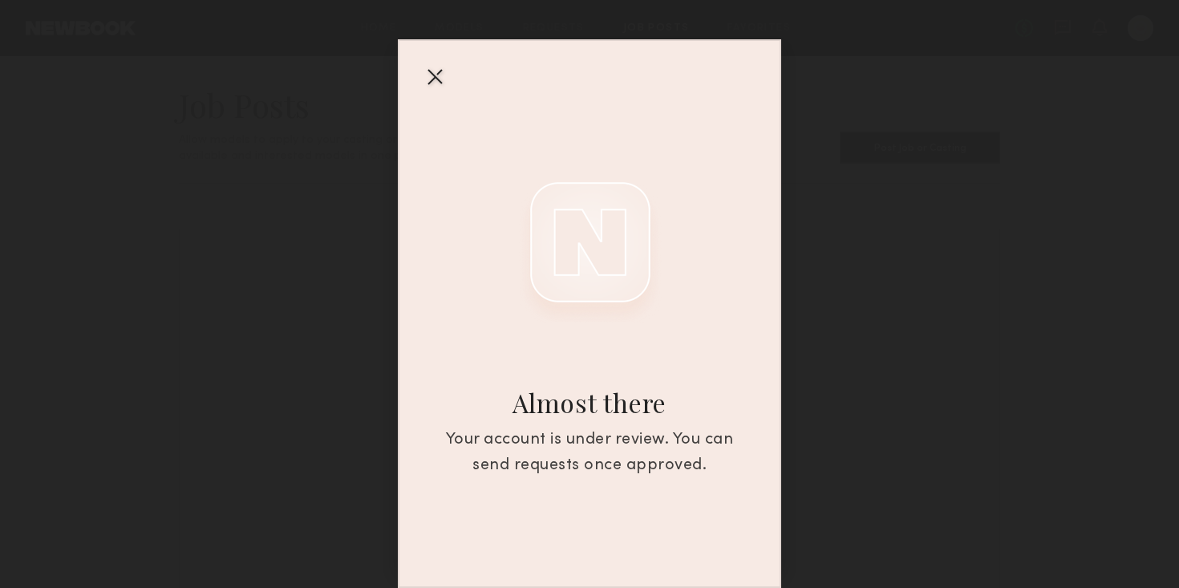
click at [430, 80] on div at bounding box center [435, 76] width 26 height 26
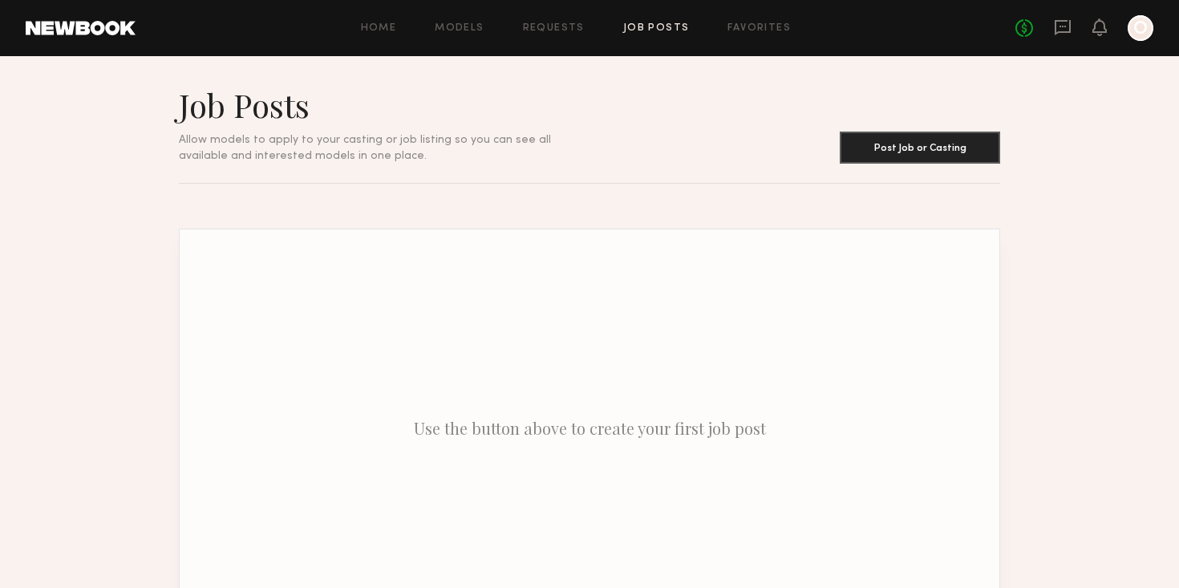
click at [468, 36] on div "Home Models Requests Job Posts Favorites Sign Out No fees up to $5,000 O" at bounding box center [645, 28] width 1018 height 26
click at [468, 34] on div "Home Models Requests Job Posts Favorites Sign Out No fees up to $5,000 O" at bounding box center [645, 28] width 1018 height 26
click at [464, 24] on link "Models" at bounding box center [459, 28] width 49 height 10
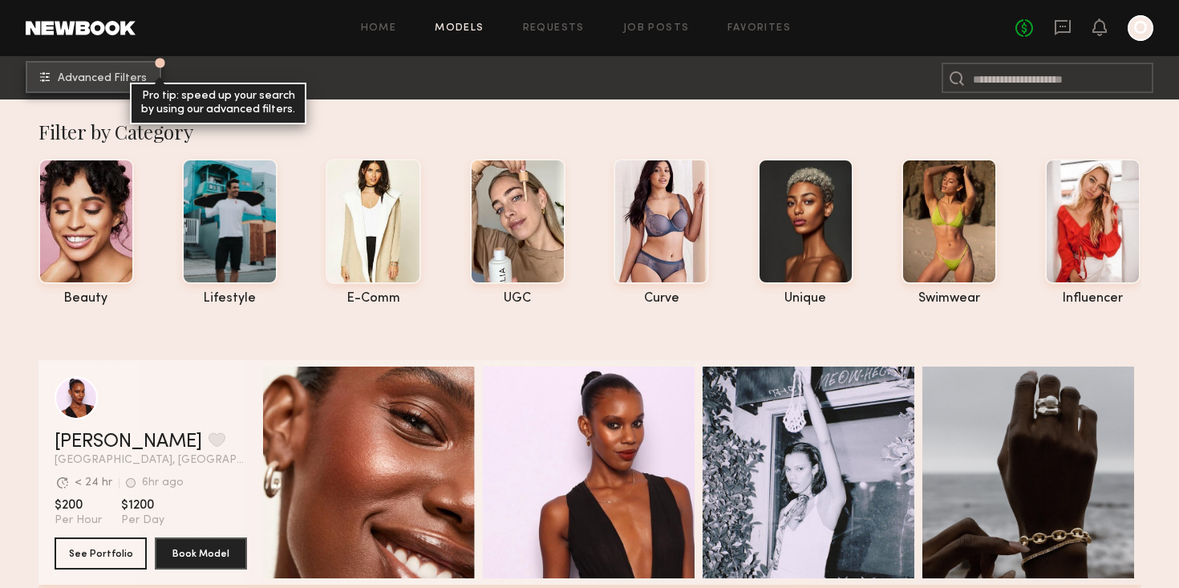
click at [142, 88] on div "Pro tip: speed up your search by using our advanced filters." at bounding box center [218, 104] width 176 height 42
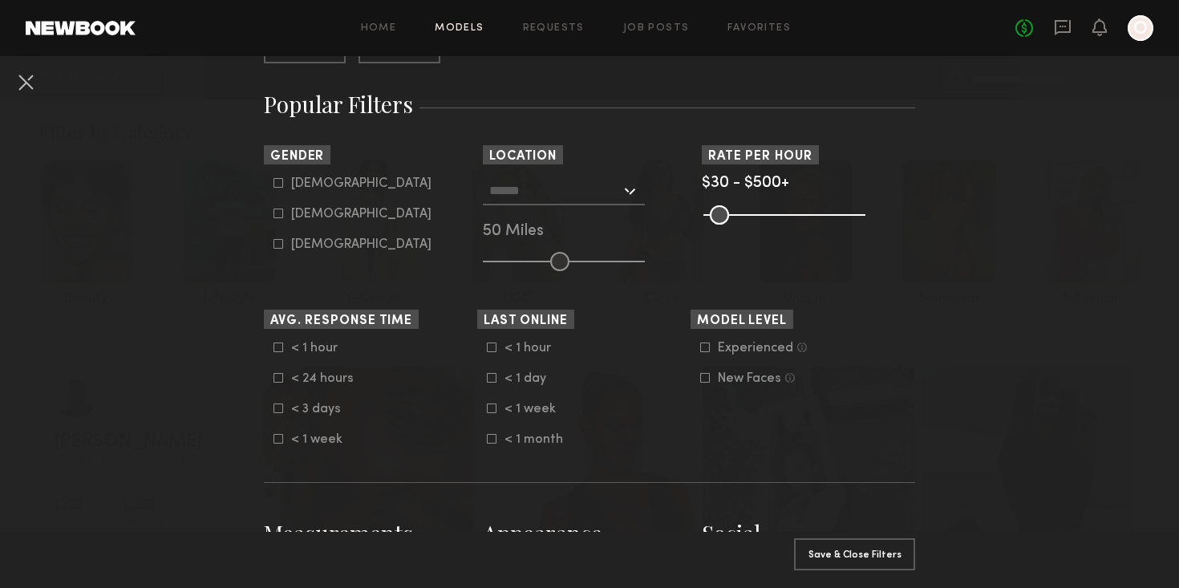
scroll to position [255, 0]
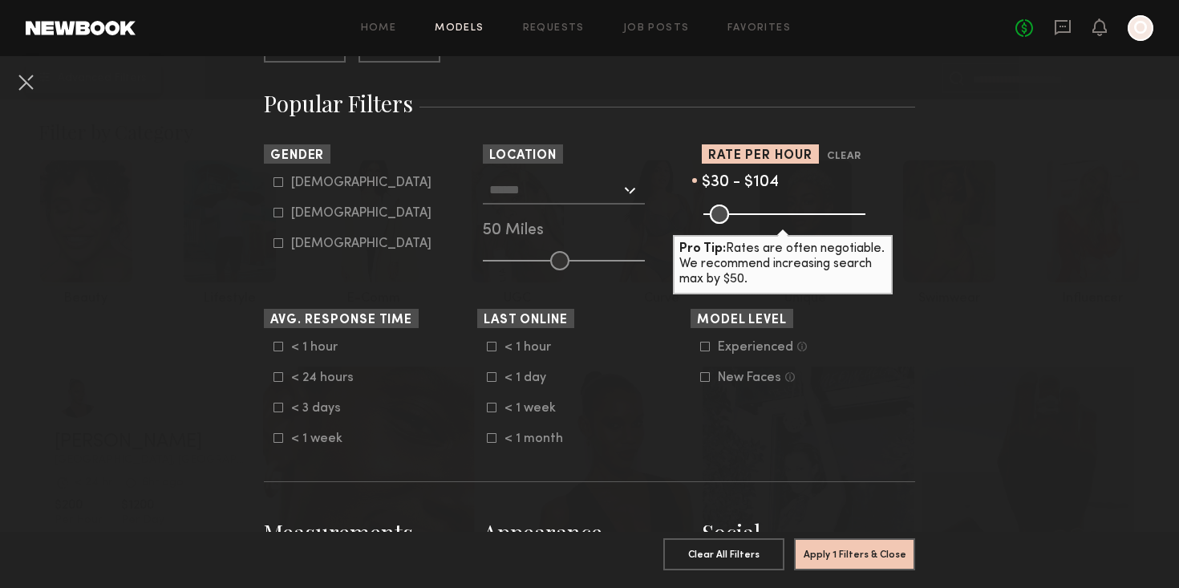
drag, startPoint x: 861, startPoint y: 211, endPoint x: 735, endPoint y: 213, distance: 125.9
type input "***"
click at [735, 213] on input "range" at bounding box center [784, 214] width 162 height 19
click at [841, 552] on button "Apply 1 Filters & Close" at bounding box center [854, 553] width 121 height 32
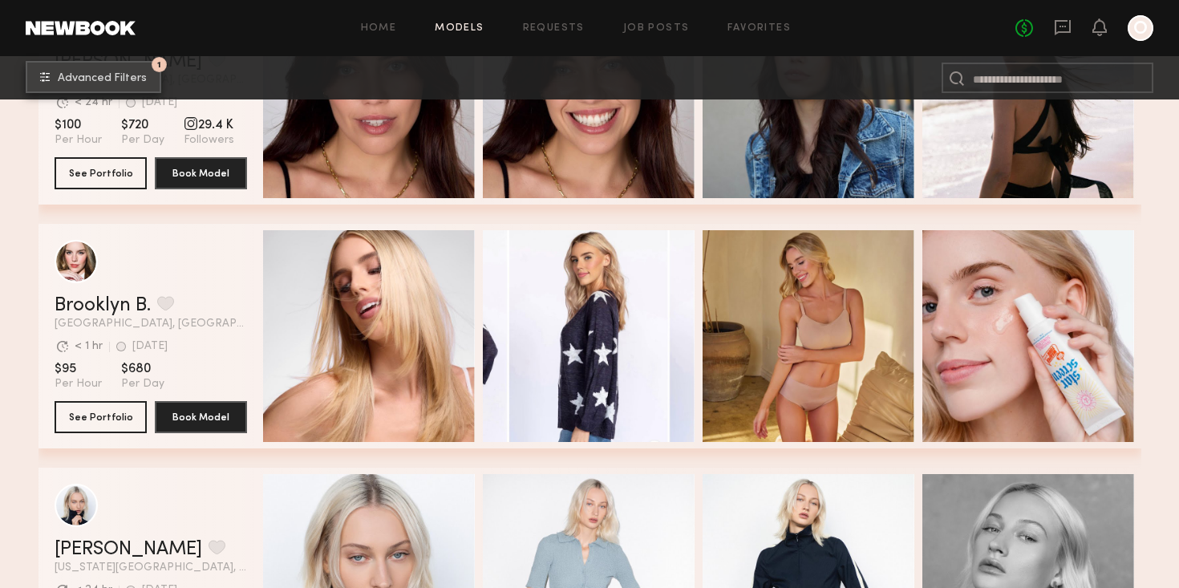
scroll to position [3565, 0]
click at [116, 69] on button "1 Advanced Filters" at bounding box center [94, 77] width 136 height 32
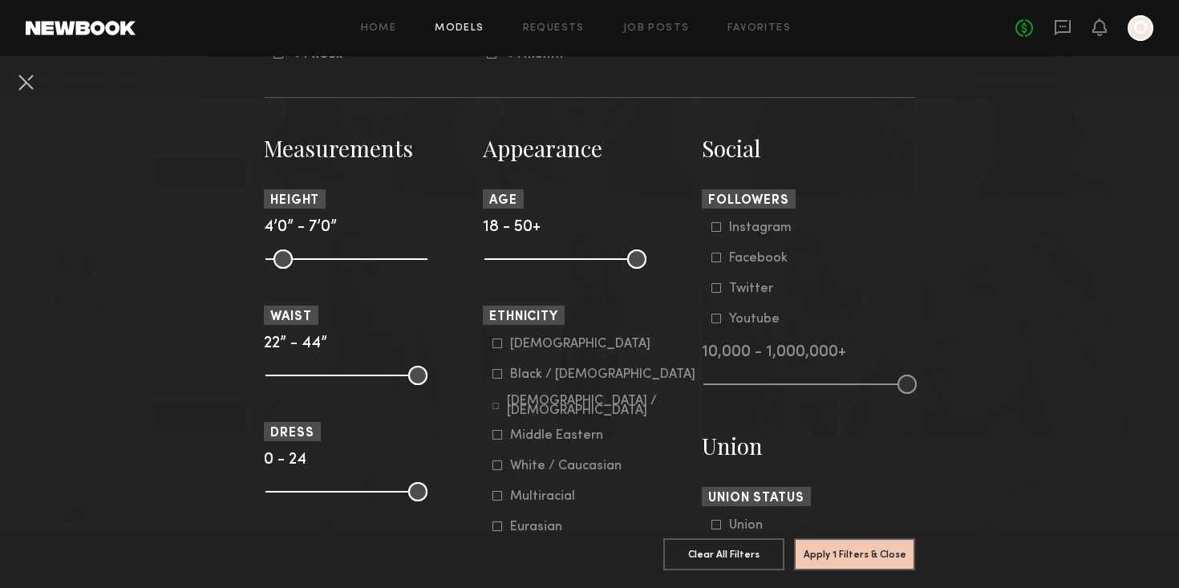
scroll to position [0, 0]
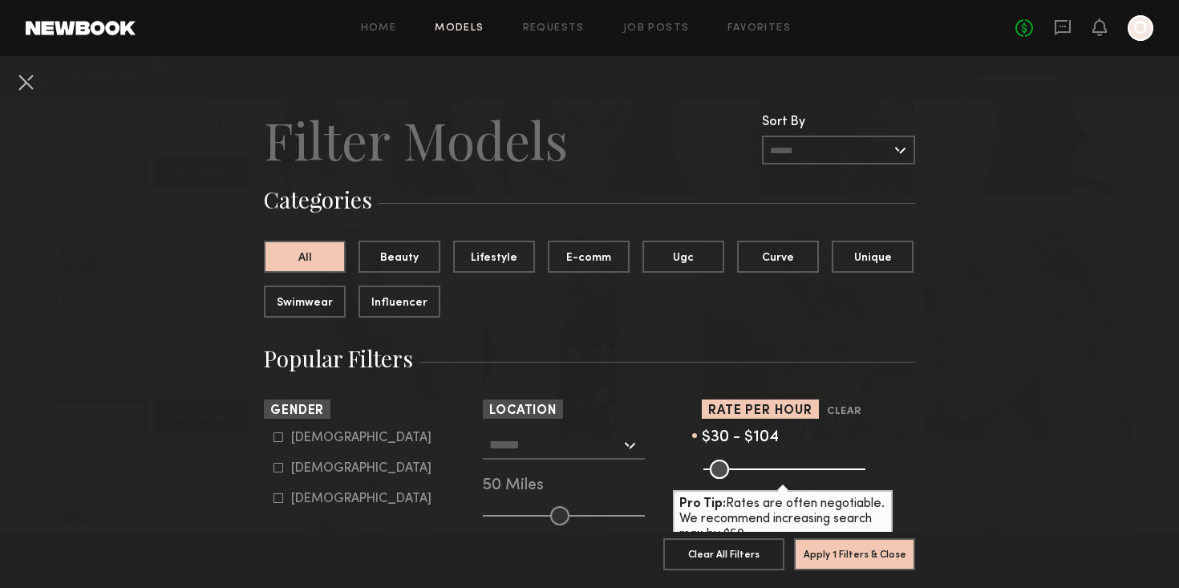
click at [554, 466] on div "[GEOGRAPHIC_DATA], [GEOGRAPHIC_DATA] [US_STATE][GEOGRAPHIC_DATA], [GEOGRAPHIC_D…" at bounding box center [589, 478] width 213 height 95
click at [554, 449] on input "text" at bounding box center [555, 444] width 132 height 27
type input "******"
click at [392, 26] on link "Home" at bounding box center [379, 28] width 36 height 10
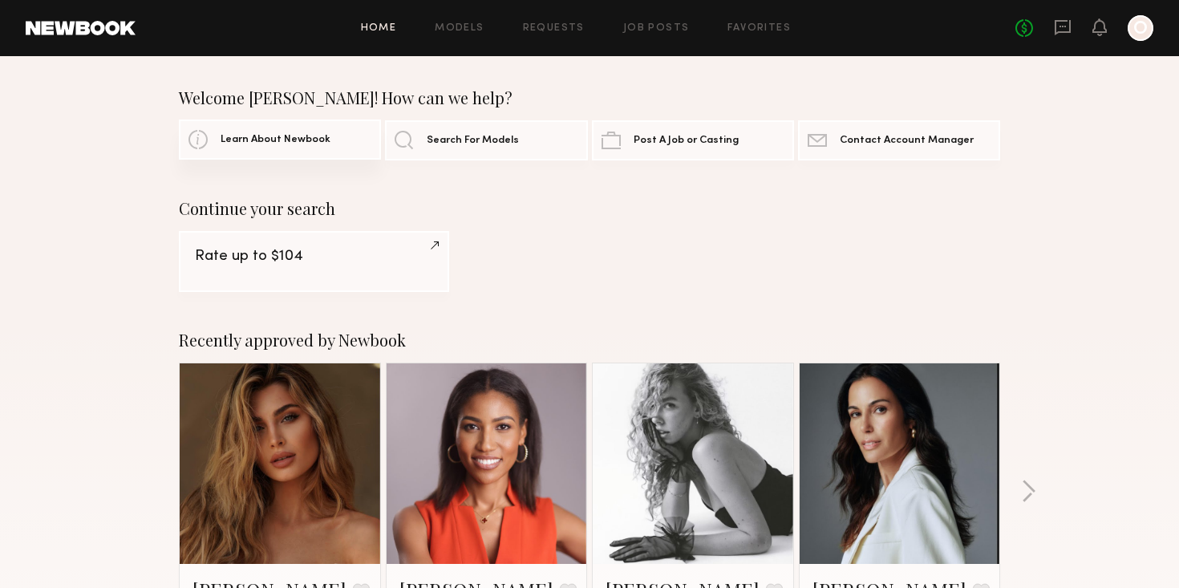
click at [306, 137] on span "Learn About Newbook" at bounding box center [276, 140] width 110 height 10
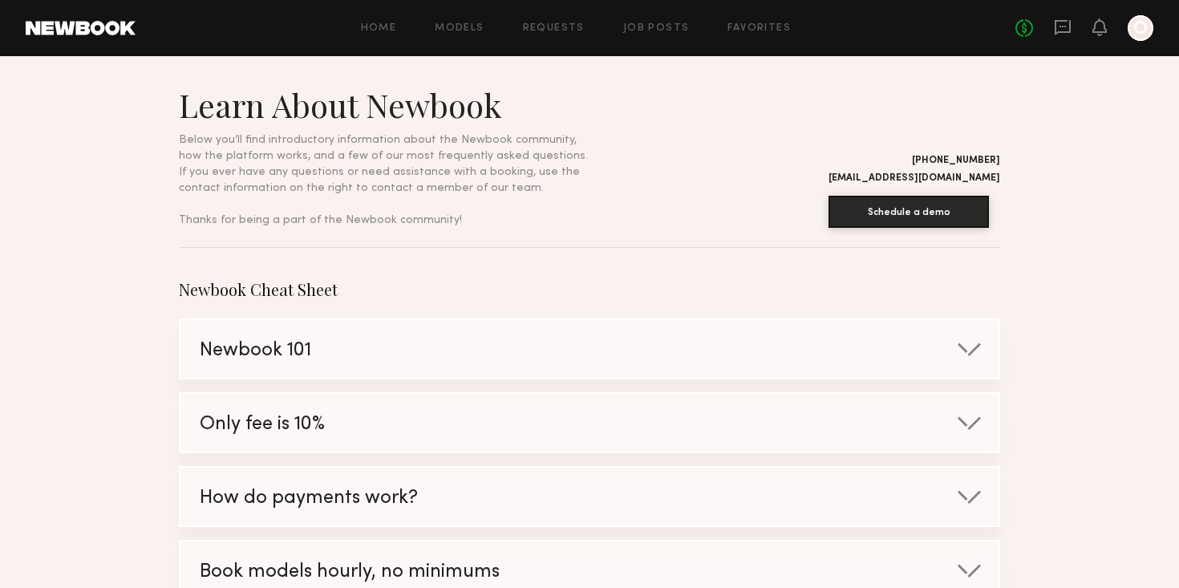
click at [226, 360] on span "Newbook 101" at bounding box center [255, 351] width 111 height 18
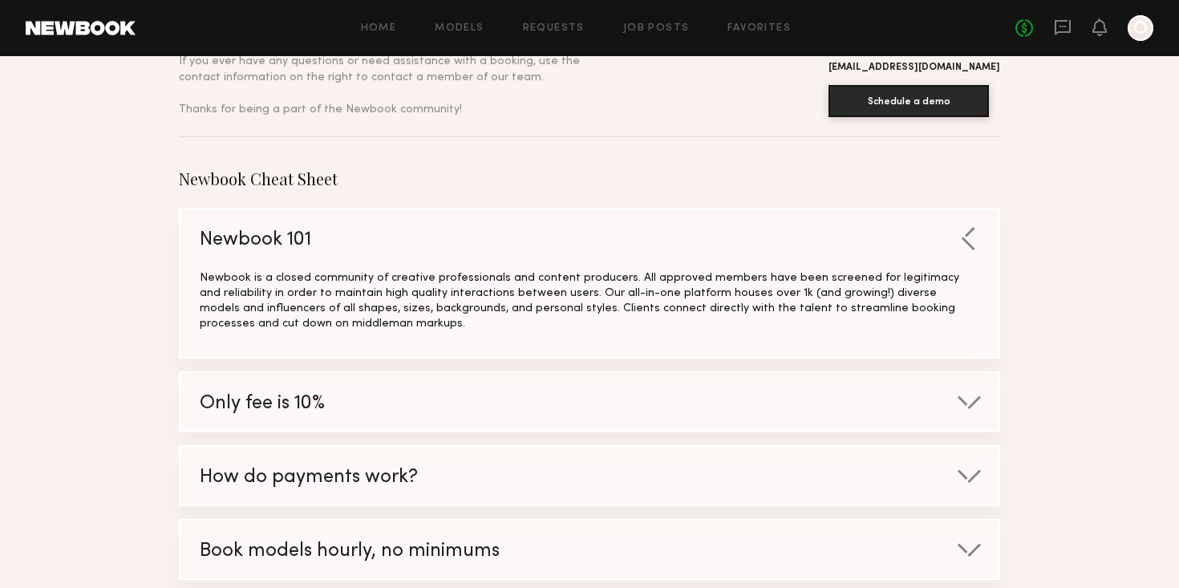
scroll to position [118, 0]
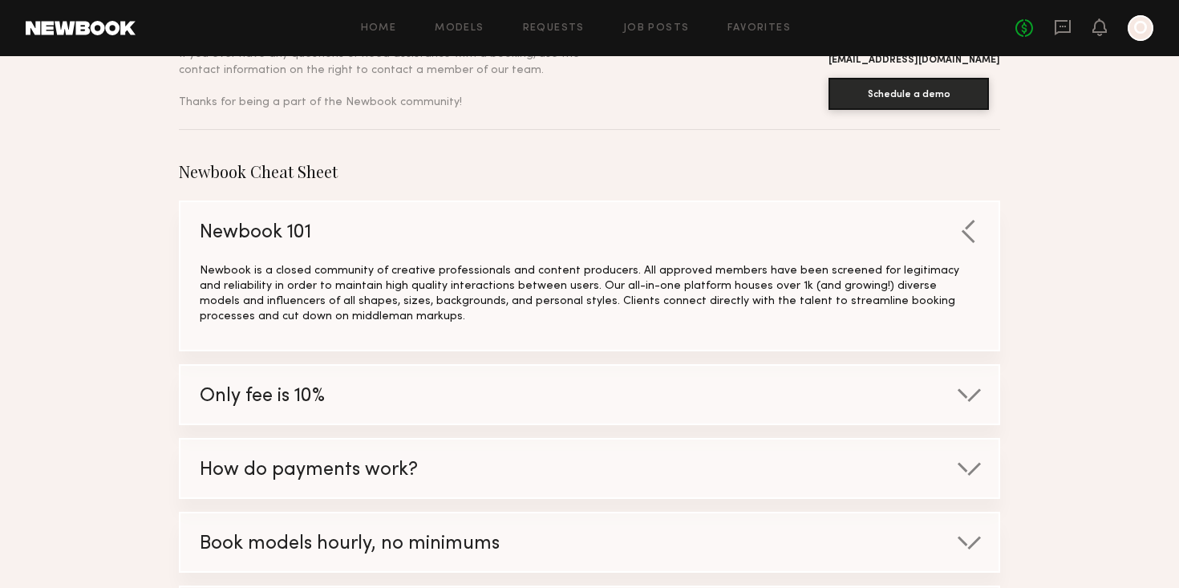
click at [248, 375] on div "Only fee is 10%" at bounding box center [572, 396] width 784 height 61
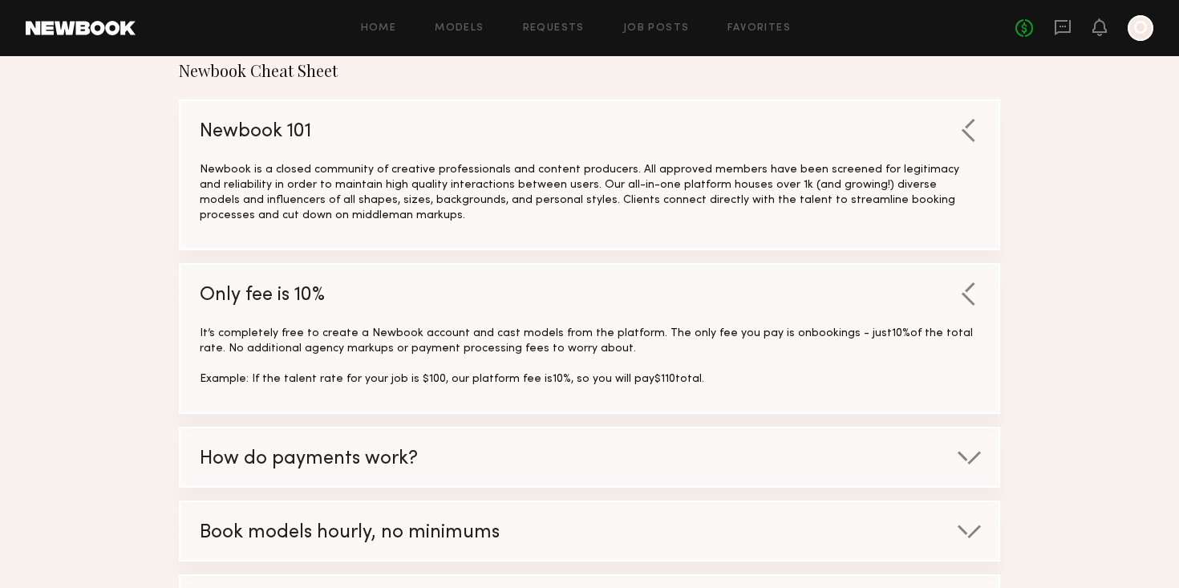
scroll to position [248, 0]
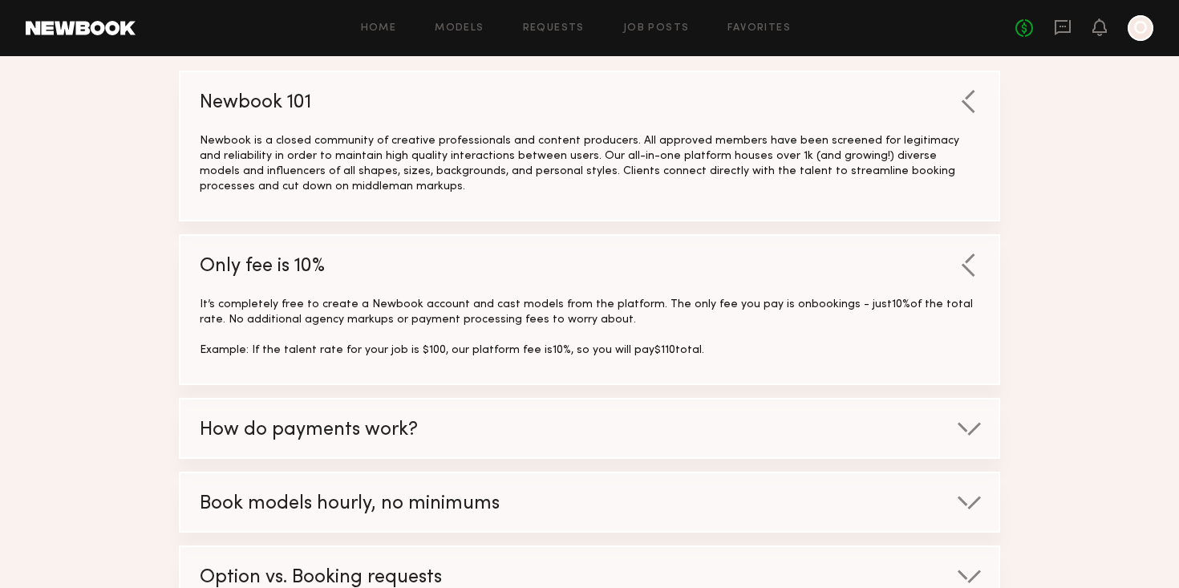
click at [265, 433] on span "How do payments work?" at bounding box center [309, 430] width 218 height 18
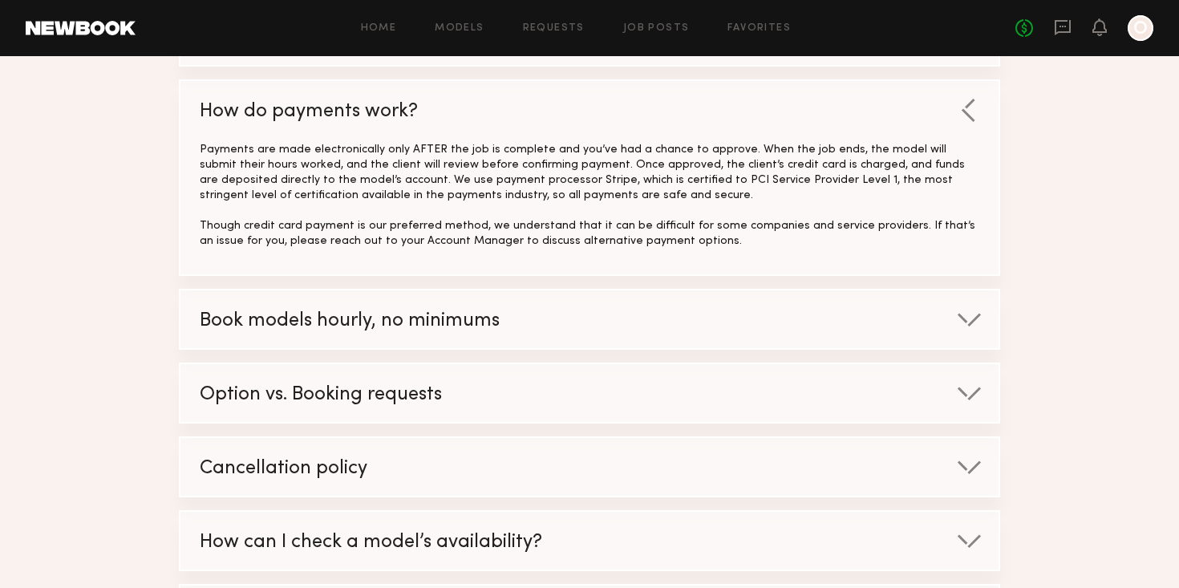
scroll to position [569, 0]
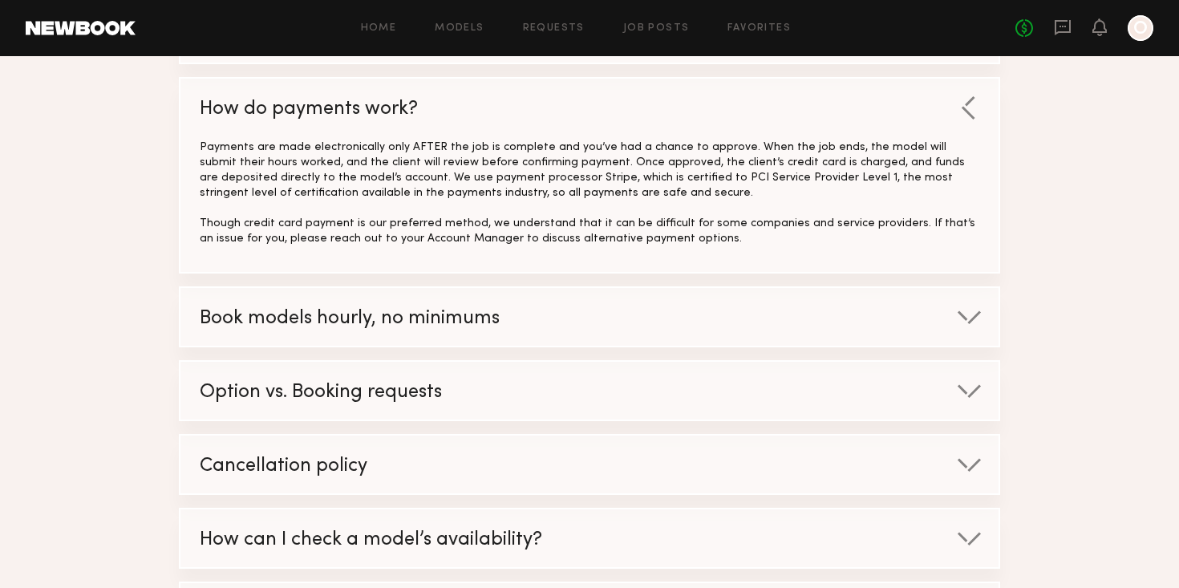
click at [276, 397] on span "Option vs. Booking requests" at bounding box center [321, 392] width 242 height 18
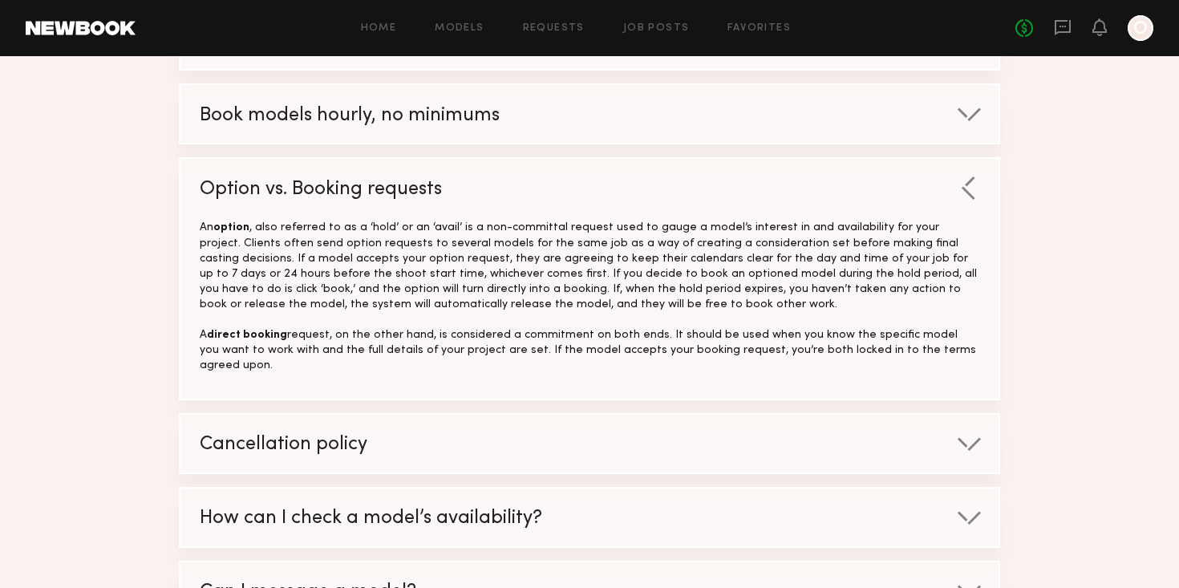
scroll to position [784, 0]
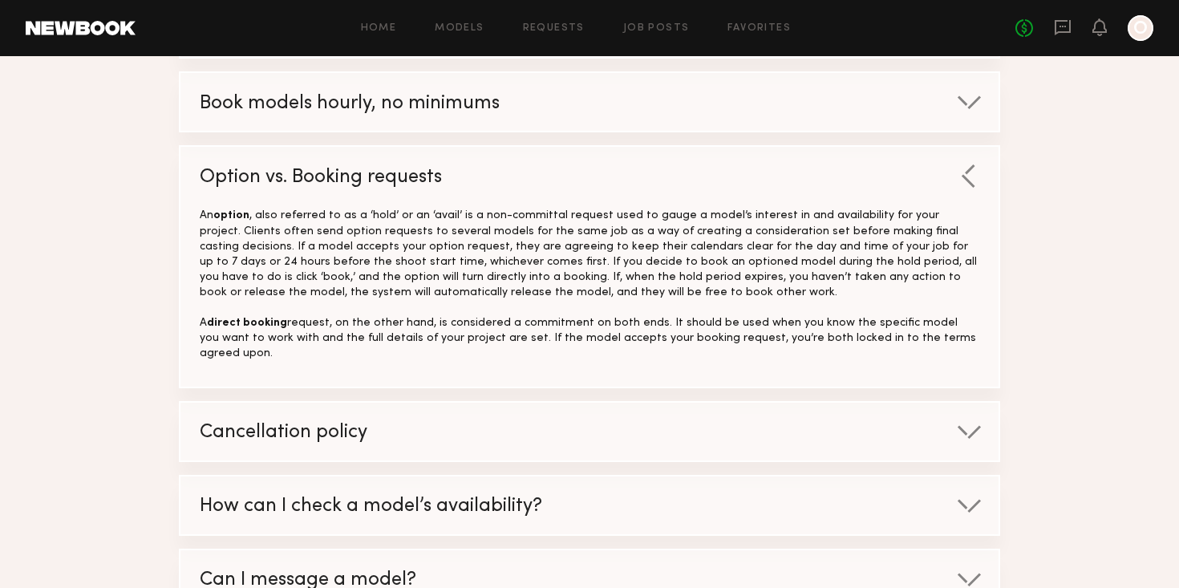
click at [302, 404] on div "Cancellation policy" at bounding box center [572, 433] width 784 height 61
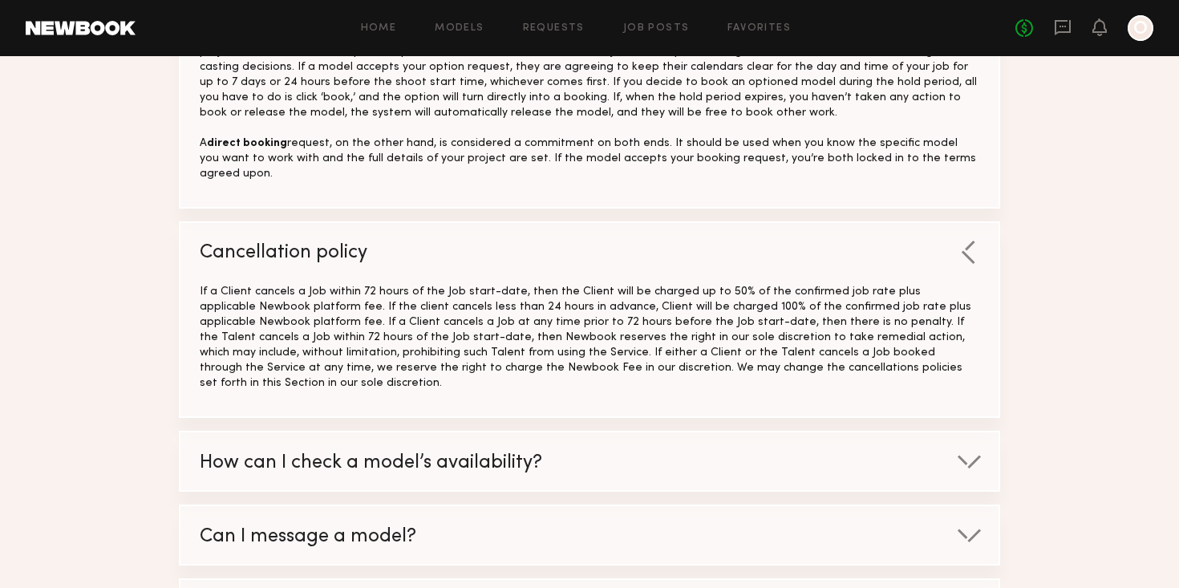
scroll to position [964, 0]
click at [203, 431] on div "How can I check a model’s availability?" at bounding box center [572, 461] width 784 height 61
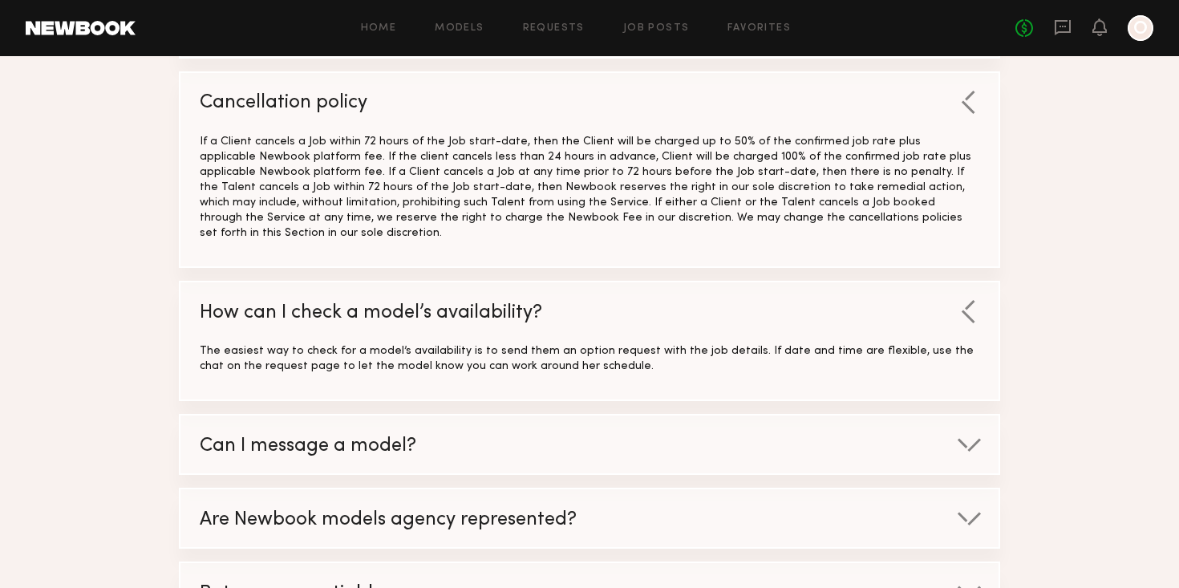
scroll to position [1117, 0]
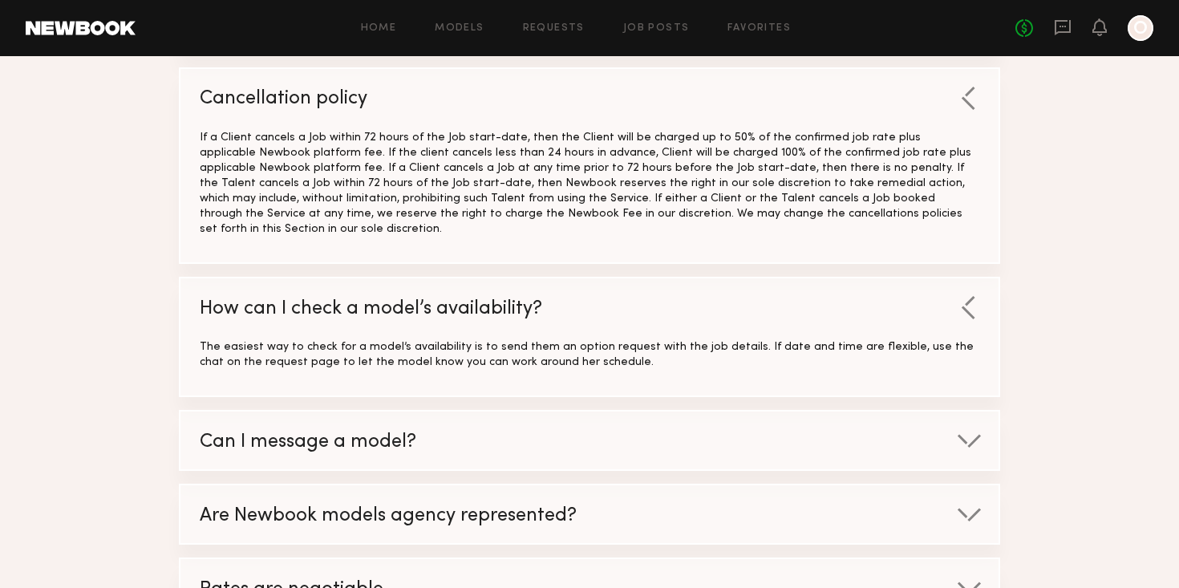
click at [227, 433] on span "Can I message a model?" at bounding box center [308, 442] width 217 height 18
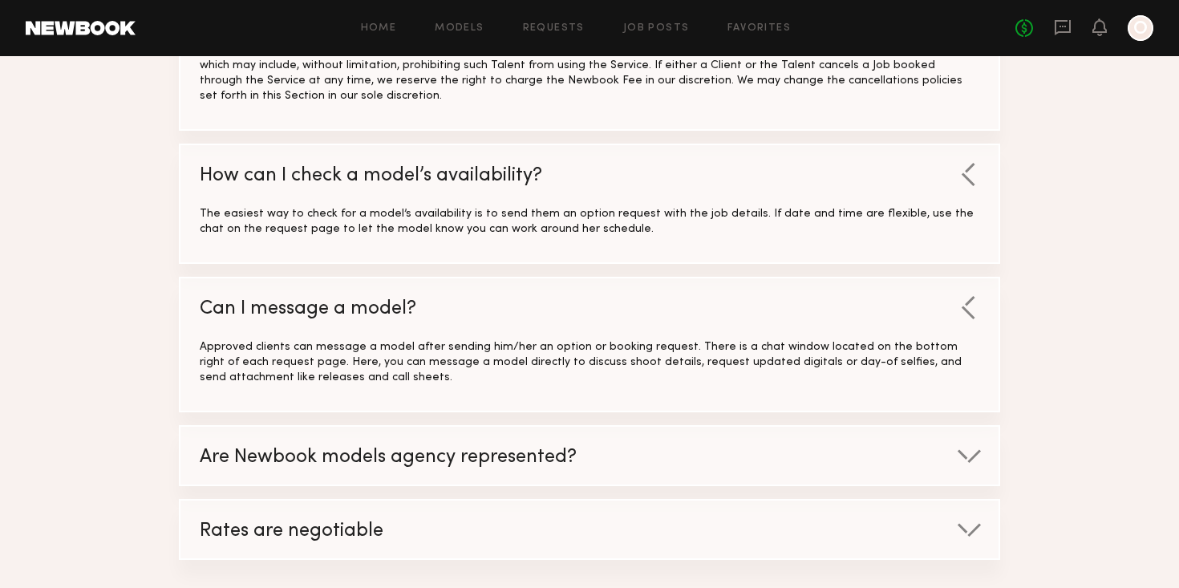
scroll to position [1255, 0]
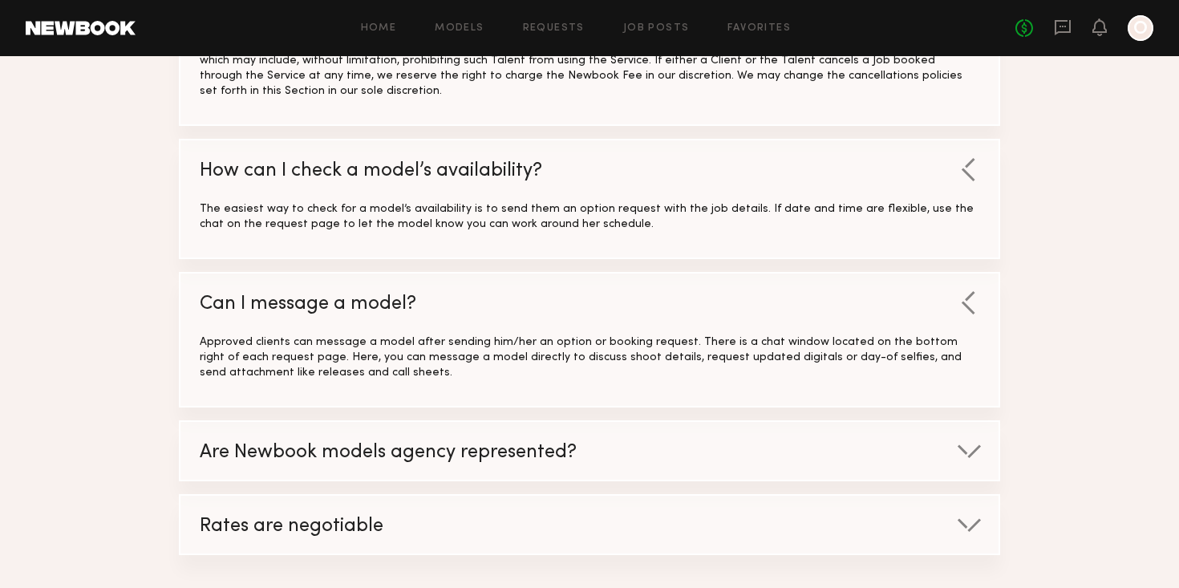
click at [256, 443] on span "Are Newbook models agency represented?" at bounding box center [388, 452] width 377 height 18
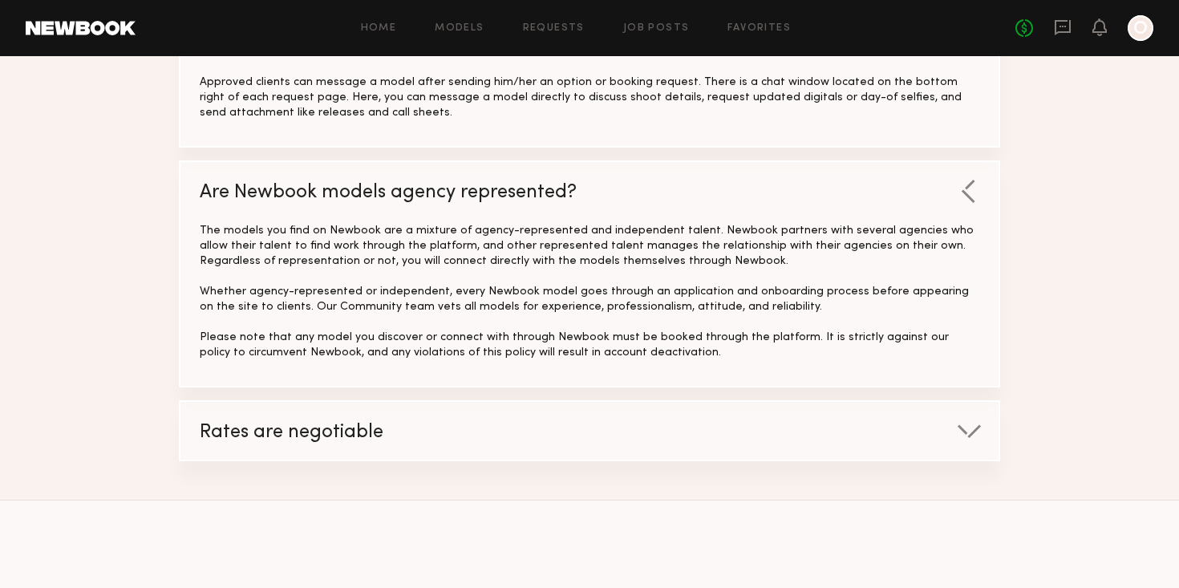
scroll to position [1516, 0]
click at [213, 423] on span "Rates are negotiable" at bounding box center [292, 432] width 184 height 18
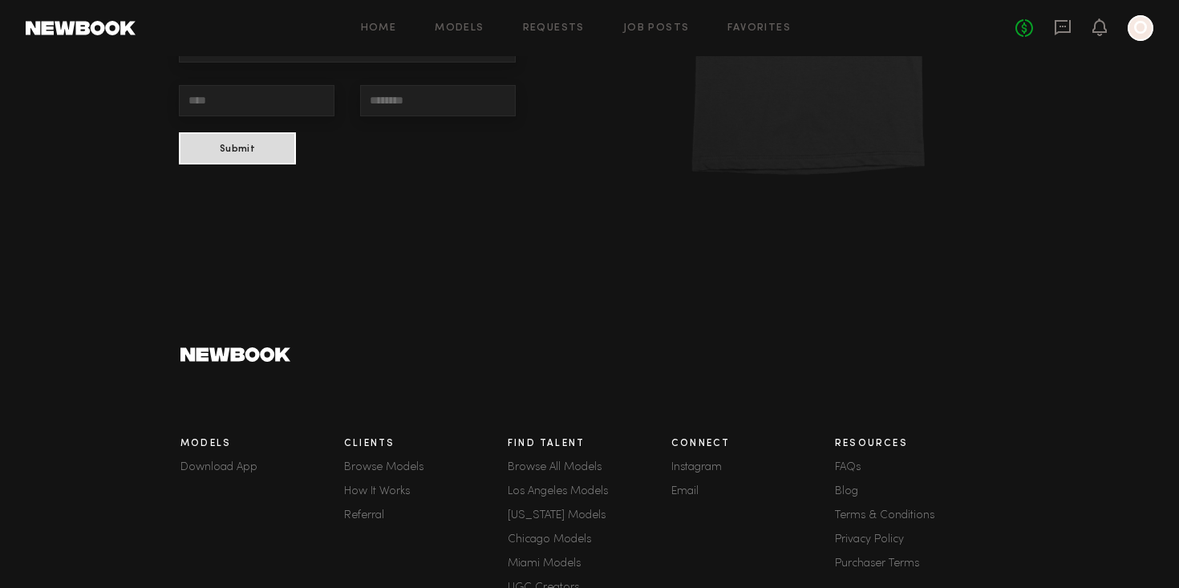
scroll to position [2789, 0]
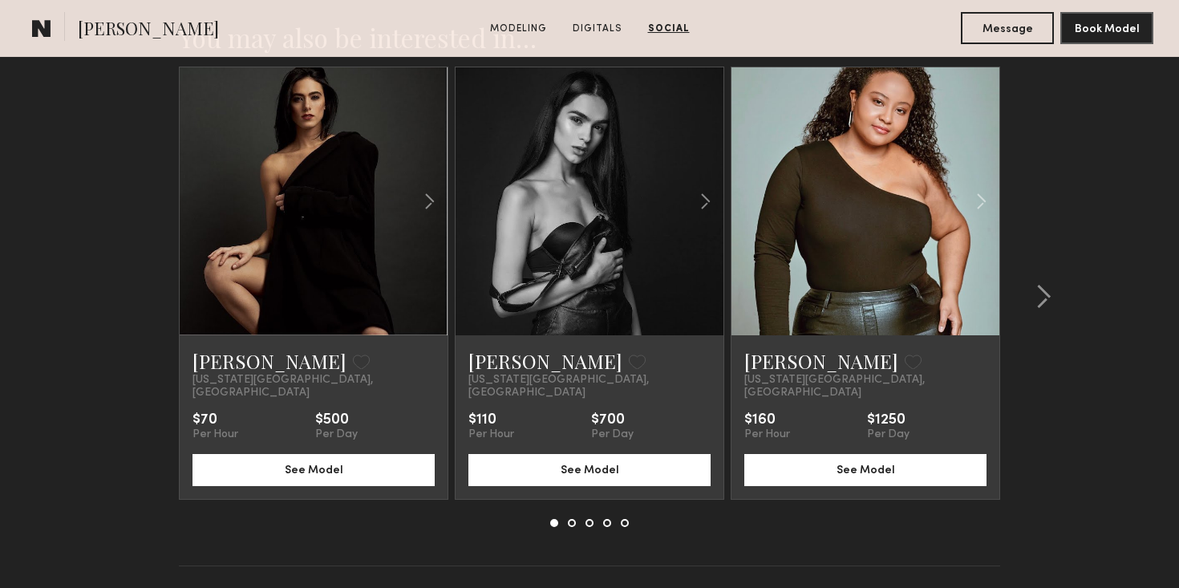
scroll to position [3003, 0]
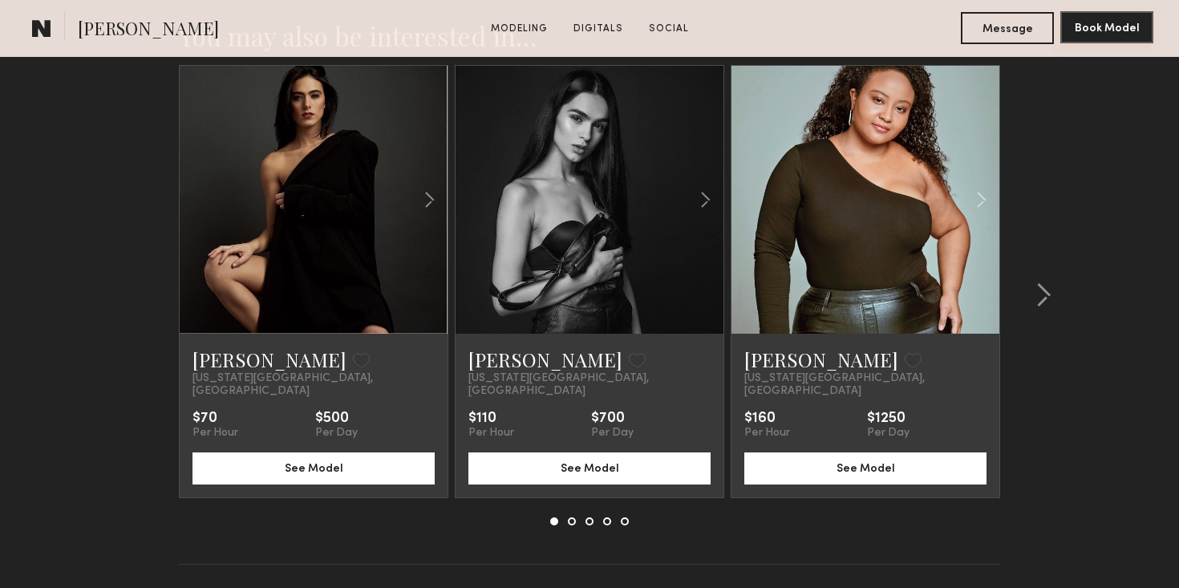
click at [1117, 32] on button "Book Model" at bounding box center [1106, 27] width 93 height 32
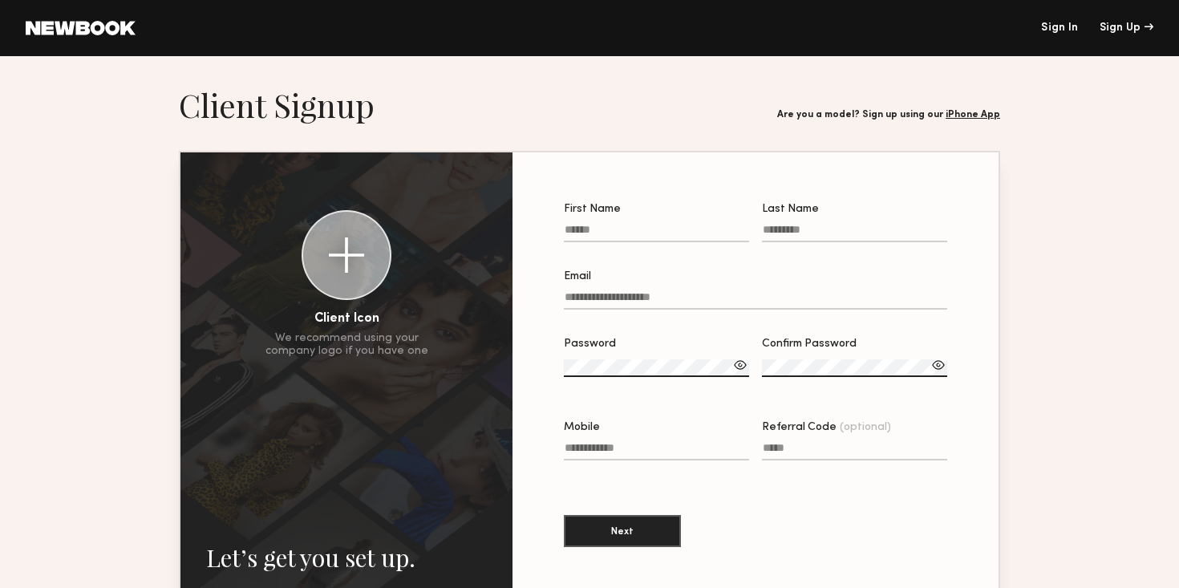
scroll to position [208, 0]
